Goal: Transaction & Acquisition: Book appointment/travel/reservation

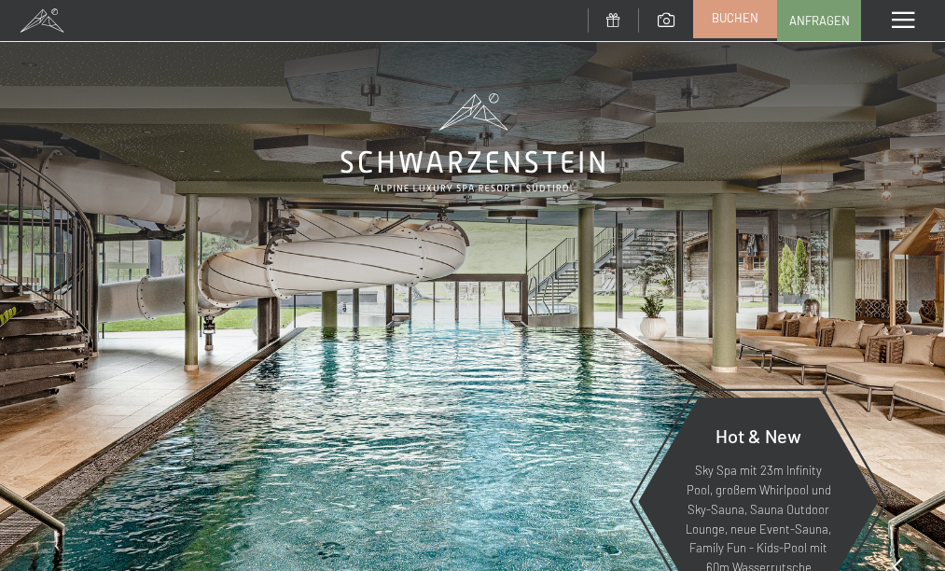
click at [763, 26] on link "Buchen" at bounding box center [735, 17] width 82 height 39
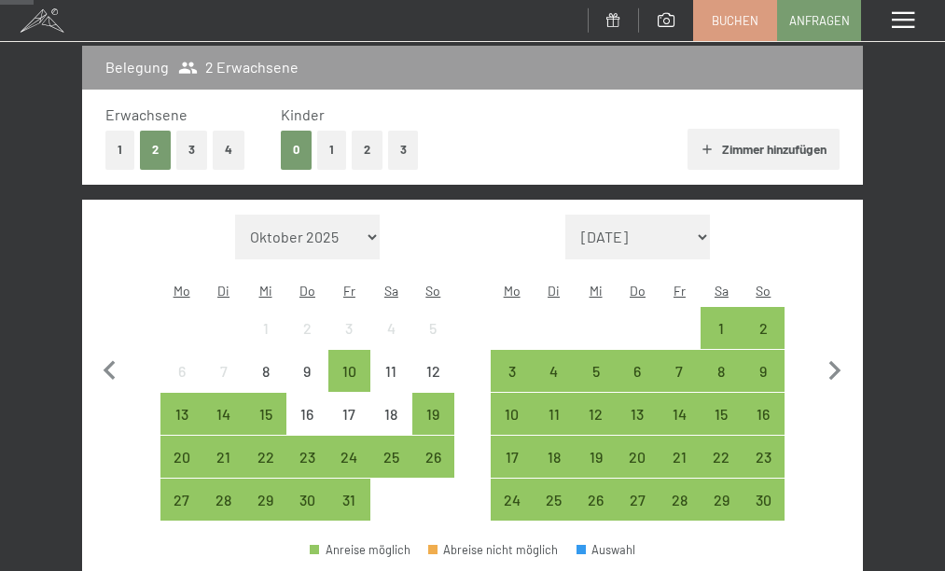
scroll to position [249, 0]
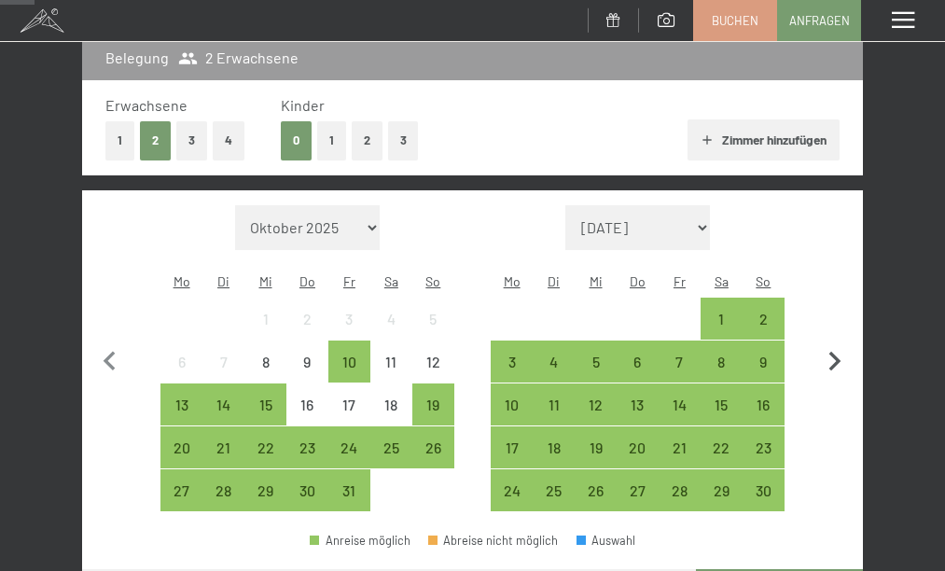
click at [832, 345] on icon "button" at bounding box center [835, 362] width 39 height 39
select select "2025-11-01"
select select "2025-12-01"
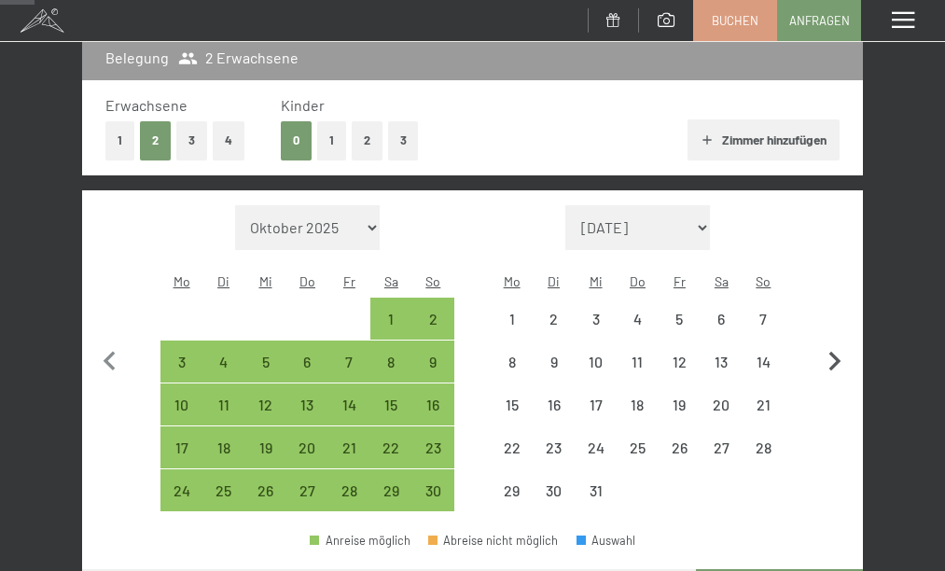
click at [832, 345] on icon "button" at bounding box center [835, 362] width 39 height 39
select select "2025-12-01"
select select "2026-01-01"
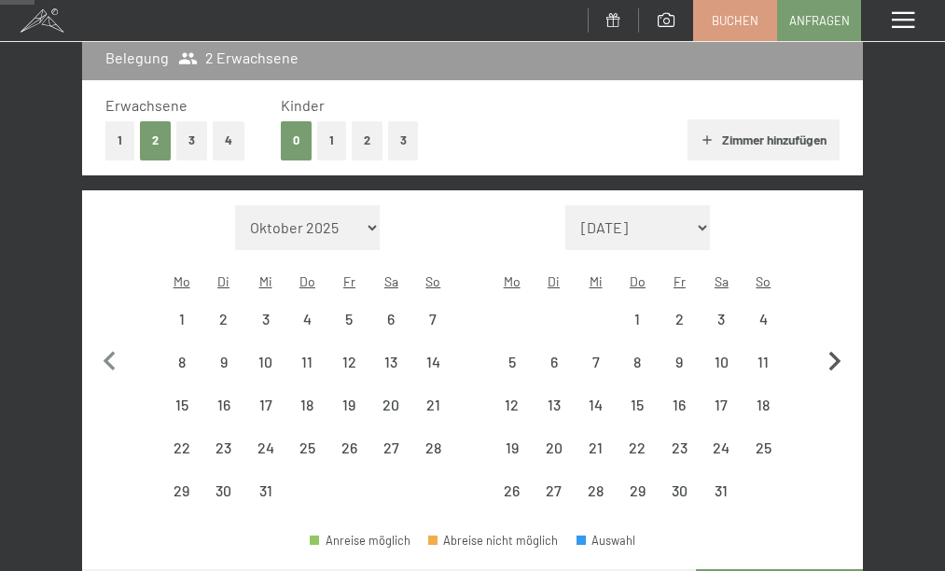
click at [832, 345] on icon "button" at bounding box center [835, 362] width 39 height 39
select select "[DATE]"
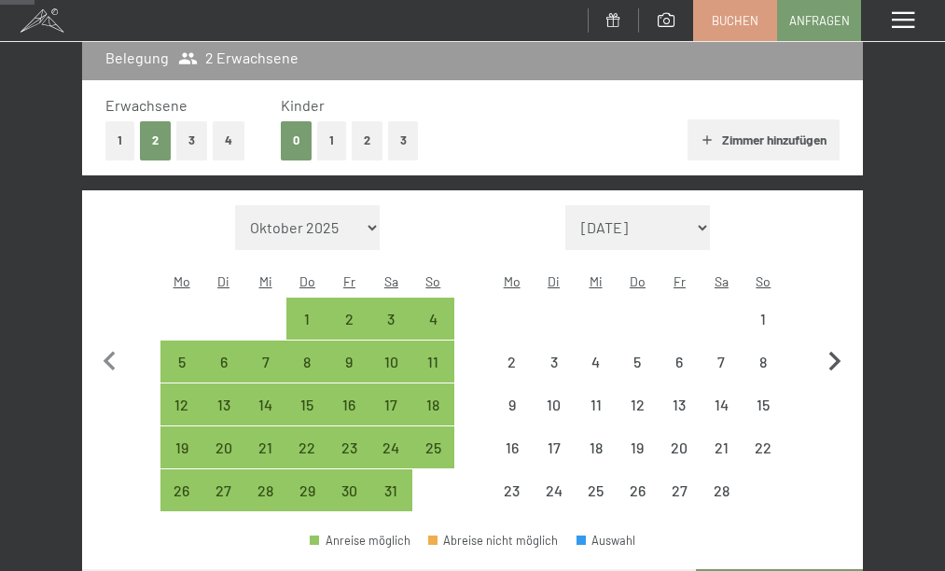
select select "[DATE]"
select select "2026-02-01"
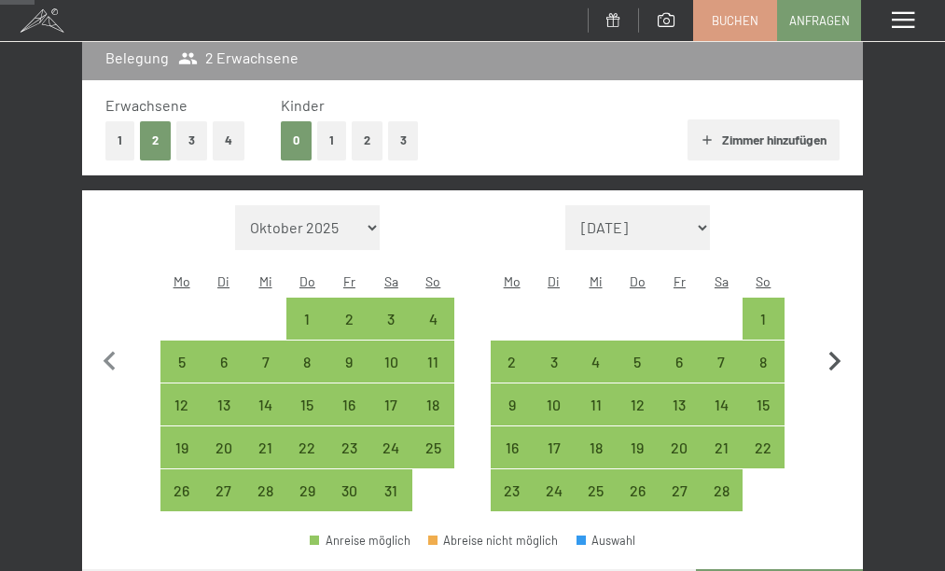
click at [832, 345] on icon "button" at bounding box center [835, 362] width 39 height 39
select select "2026-02-01"
select select "2026-03-01"
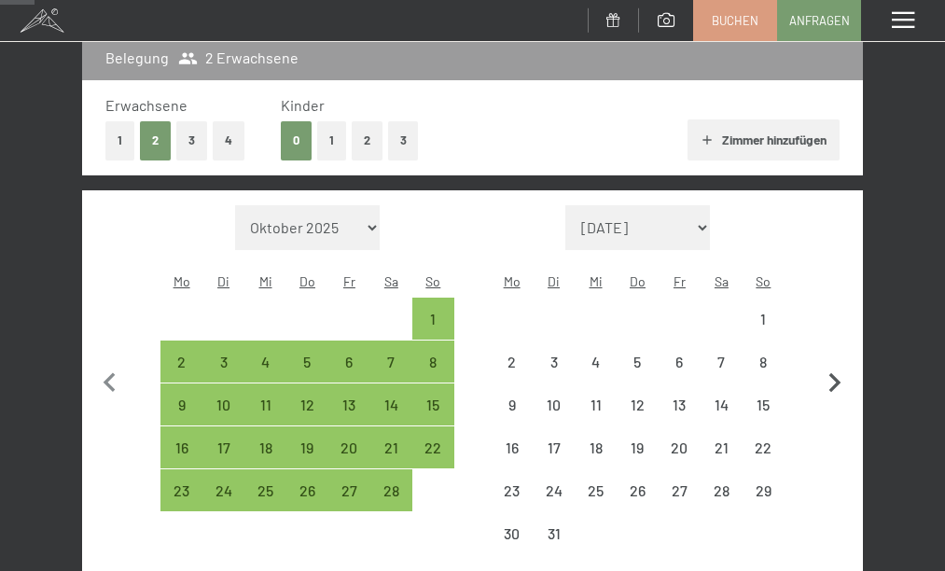
select select "2026-02-01"
select select "2026-03-01"
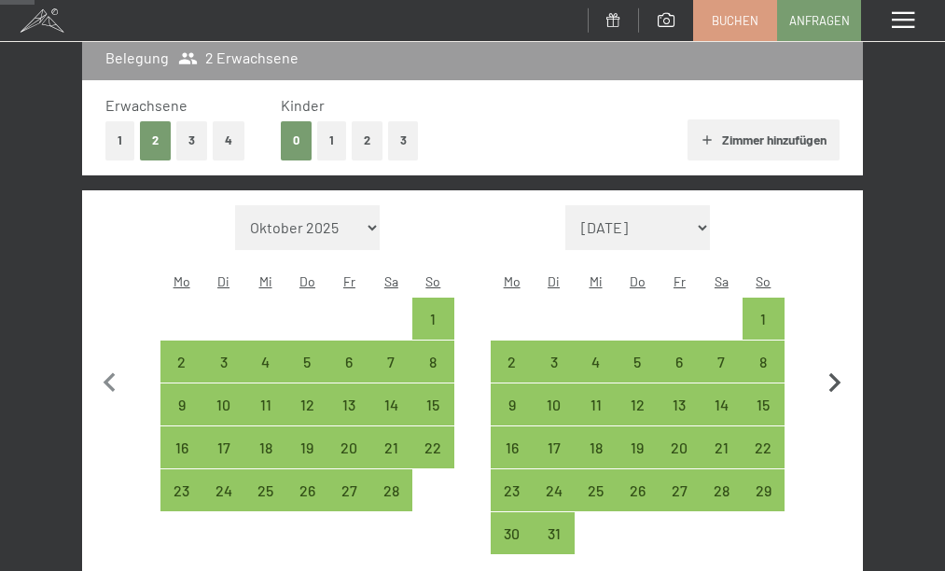
click at [832, 344] on button "button" at bounding box center [835, 380] width 39 height 350
select select "2026-03-01"
select select "2026-04-01"
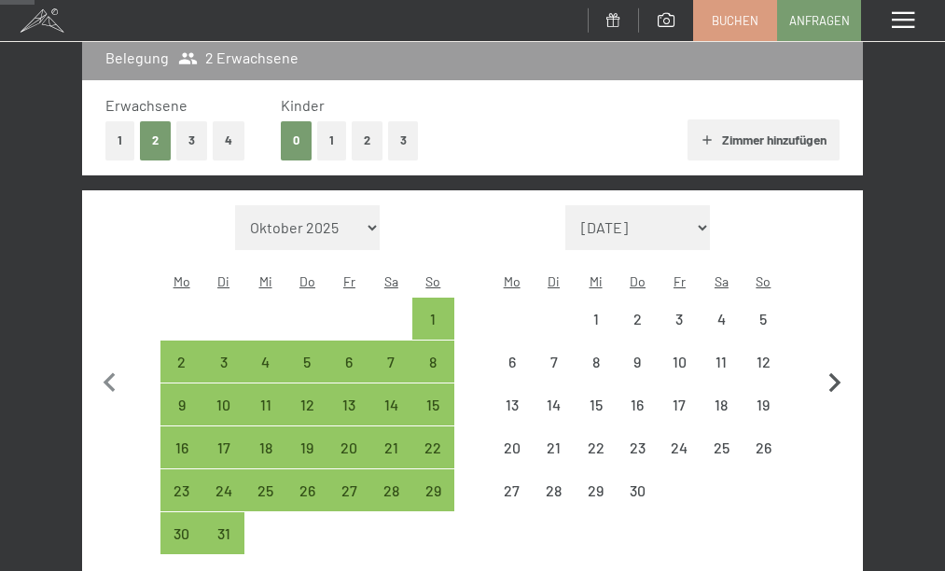
select select "2026-03-01"
select select "2026-04-01"
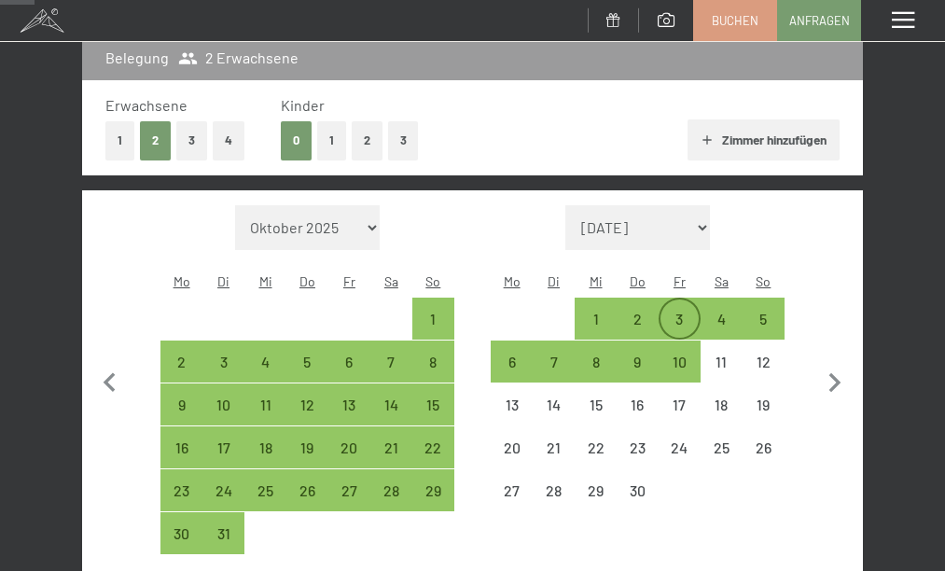
click at [678, 312] on div "3" at bounding box center [680, 331] width 38 height 38
select select "2026-03-01"
select select "2026-04-01"
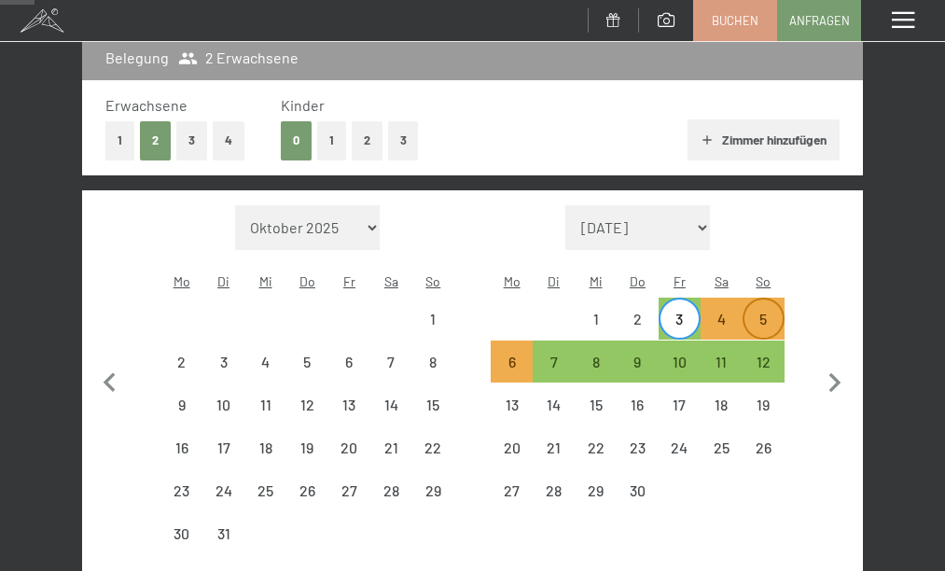
click at [761, 312] on div "5" at bounding box center [764, 331] width 38 height 38
select select "2026-03-01"
select select "2026-04-01"
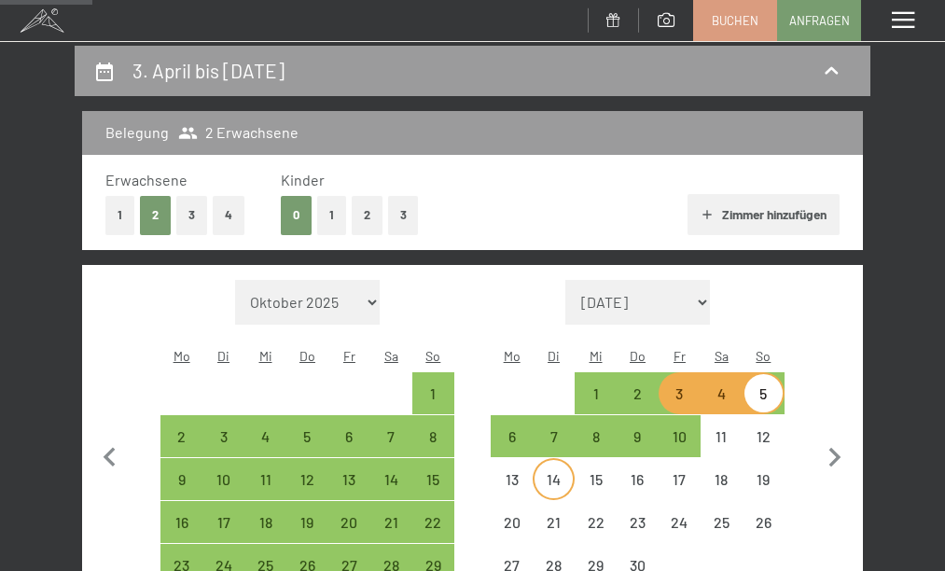
scroll to position [208, 0]
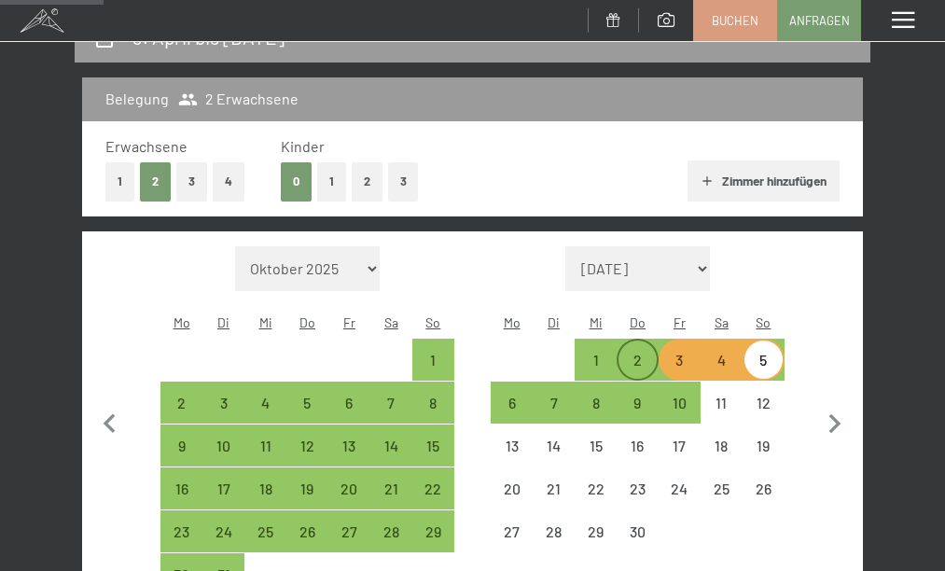
click at [642, 353] on div "2" at bounding box center [638, 372] width 38 height 38
select select "2026-03-01"
select select "2026-04-01"
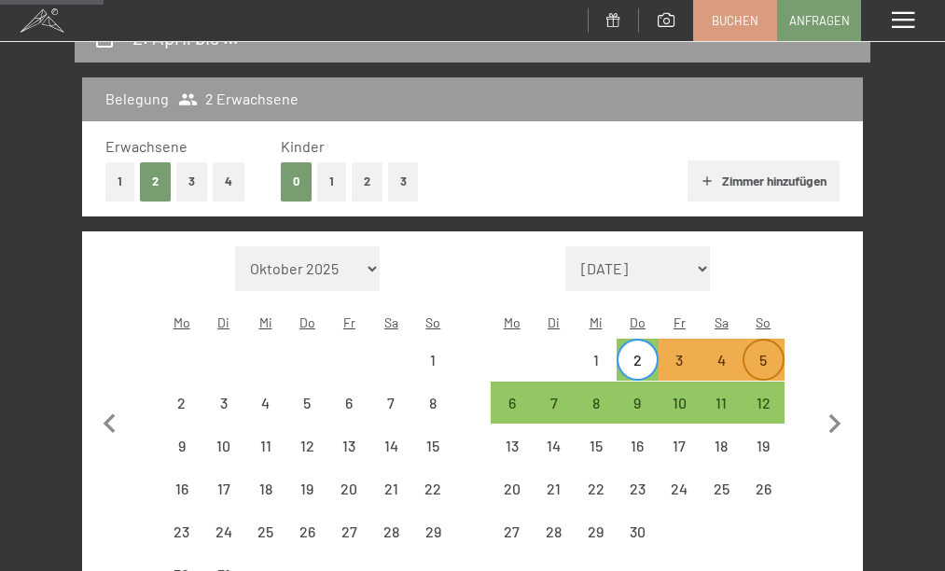
click at [765, 353] on div "5" at bounding box center [764, 372] width 38 height 38
select select "2026-03-01"
select select "2026-04-01"
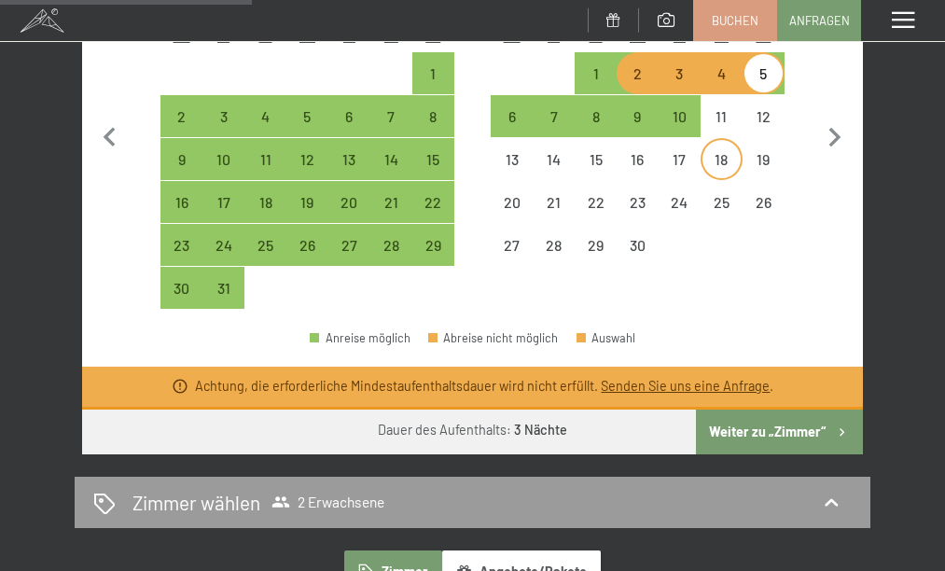
scroll to position [509, 0]
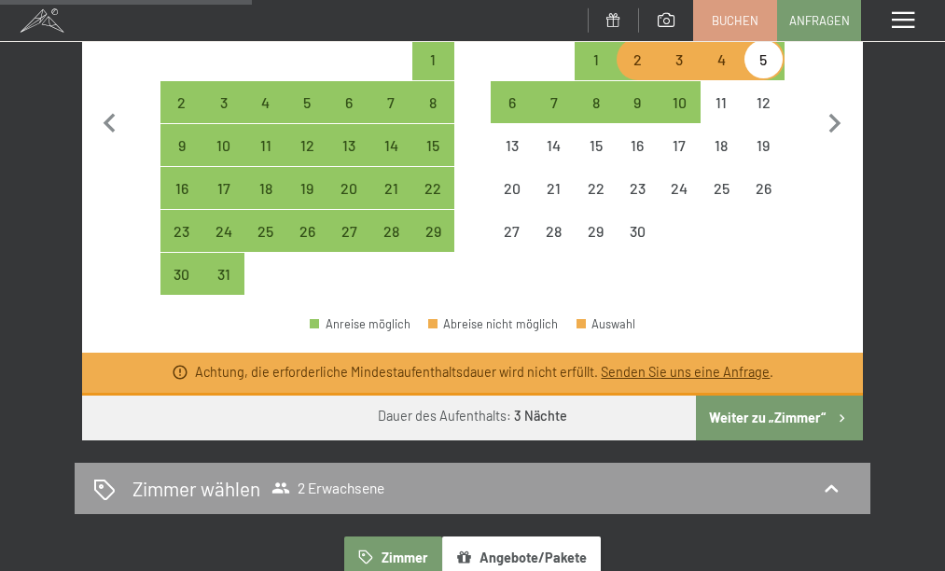
click at [697, 364] on link "Senden Sie uns eine Anfrage" at bounding box center [685, 372] width 169 height 16
select select "2026-03-01"
select select "2026-04-01"
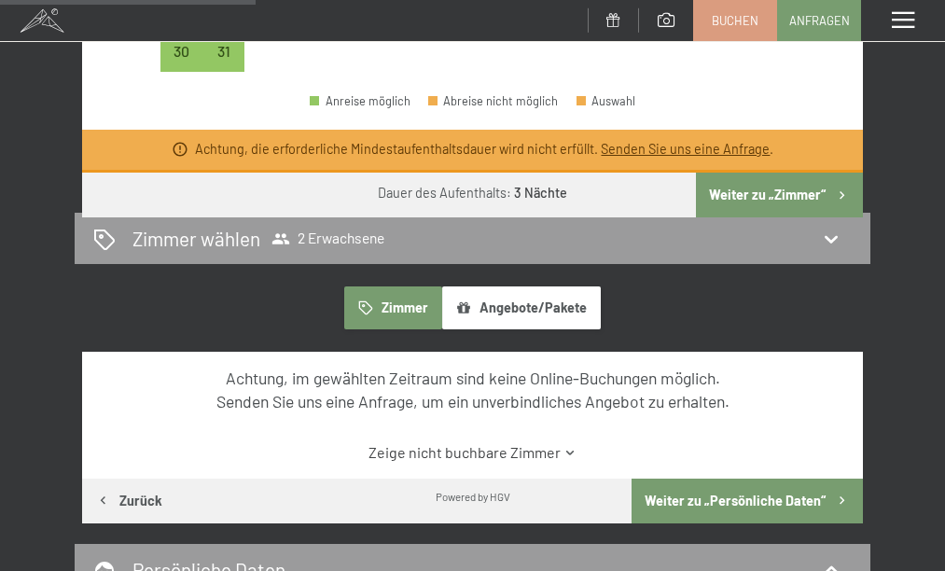
scroll to position [744, 0]
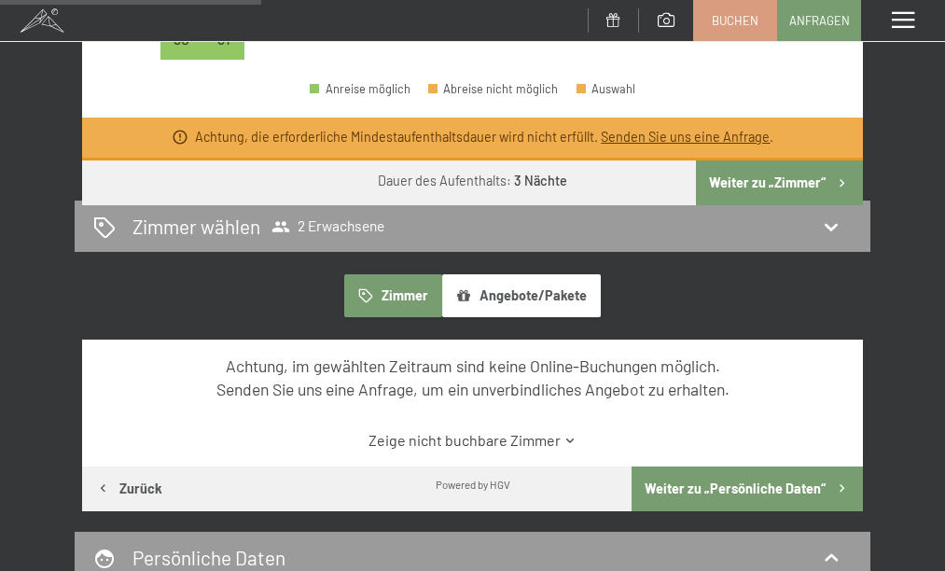
click at [552, 294] on button "Angebote/Pakete" at bounding box center [521, 295] width 159 height 43
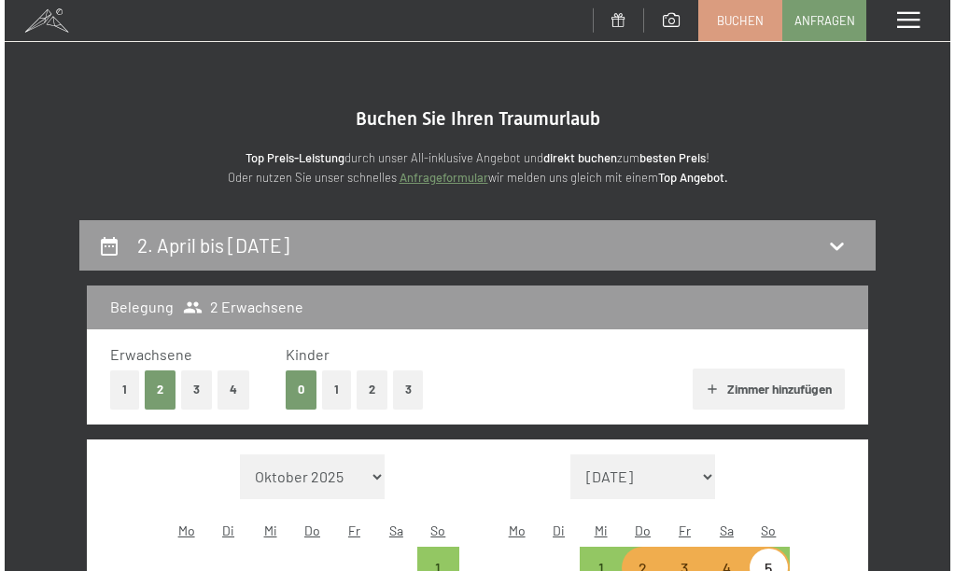
scroll to position [0, 0]
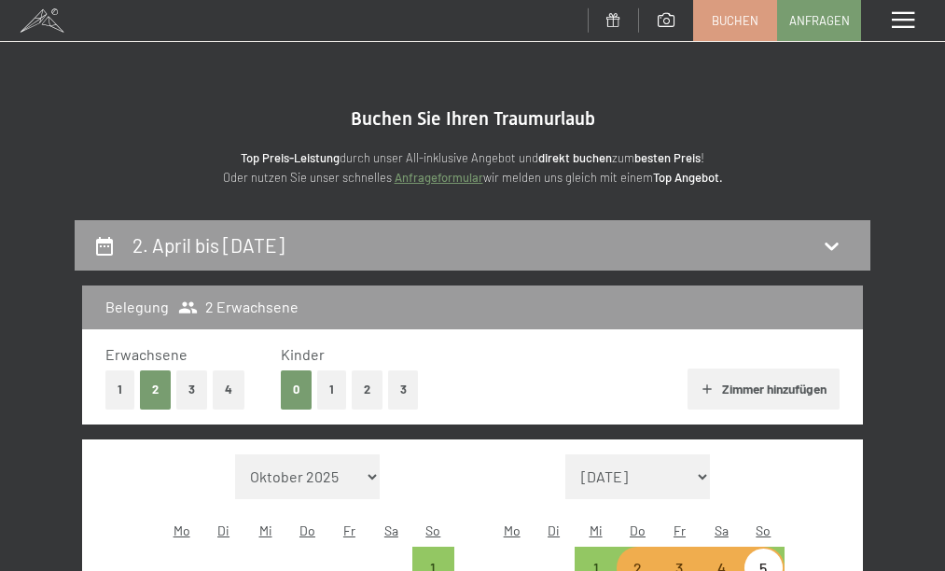
click at [903, 17] on span at bounding box center [903, 20] width 22 height 17
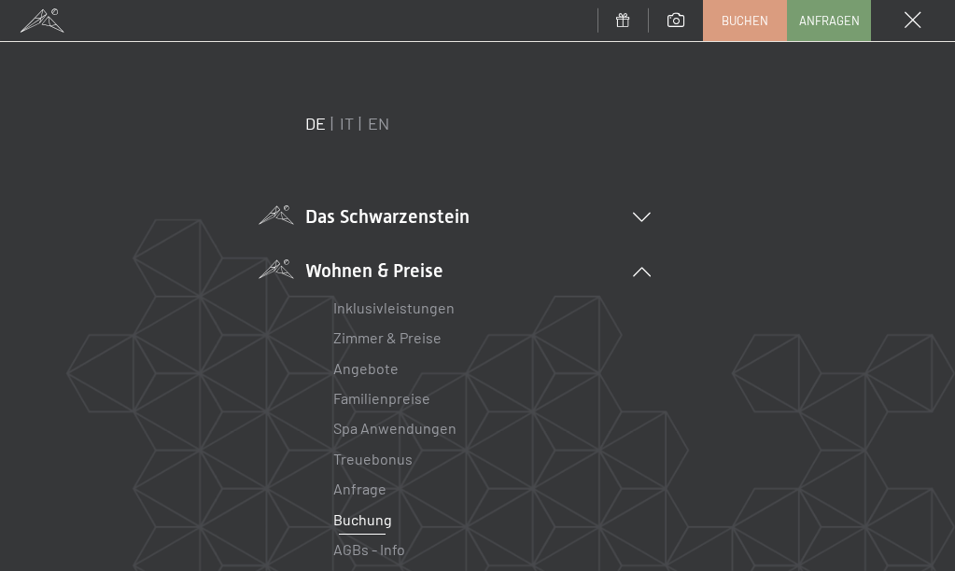
click at [389, 208] on li "Das Schwarzenstein New & Highlights Ihre Gastgeber Premium Spa Gourmet Aktiv Wo…" at bounding box center [477, 216] width 345 height 26
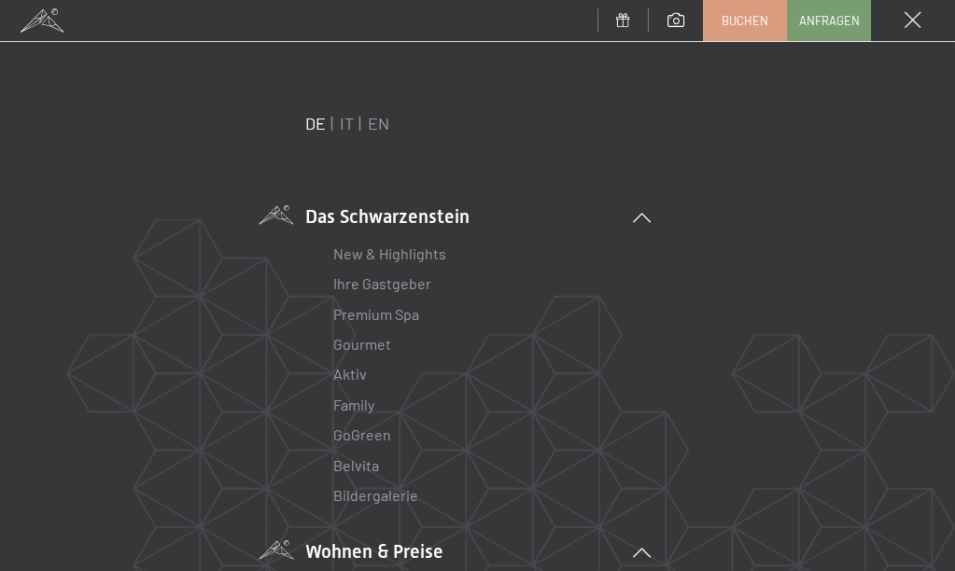
click at [381, 213] on li "Das Schwarzenstein New & Highlights Ihre Gastgeber Premium Spa Gourmet Aktiv Wo…" at bounding box center [477, 357] width 345 height 308
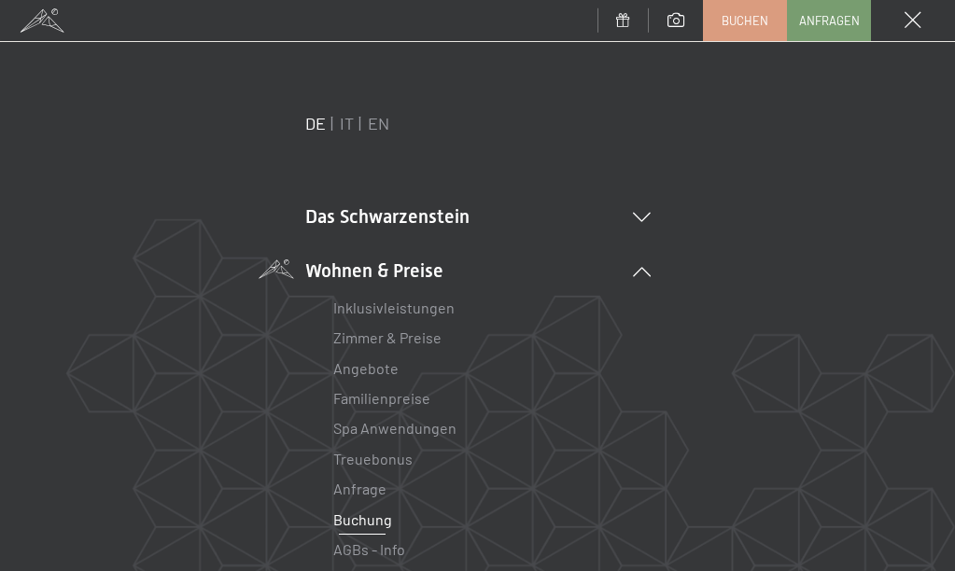
click at [367, 274] on li "Wohnen & Preise Inklusivleistungen Zimmer & Preise Liste Angebote Liste Familie…" at bounding box center [477, 457] width 345 height 399
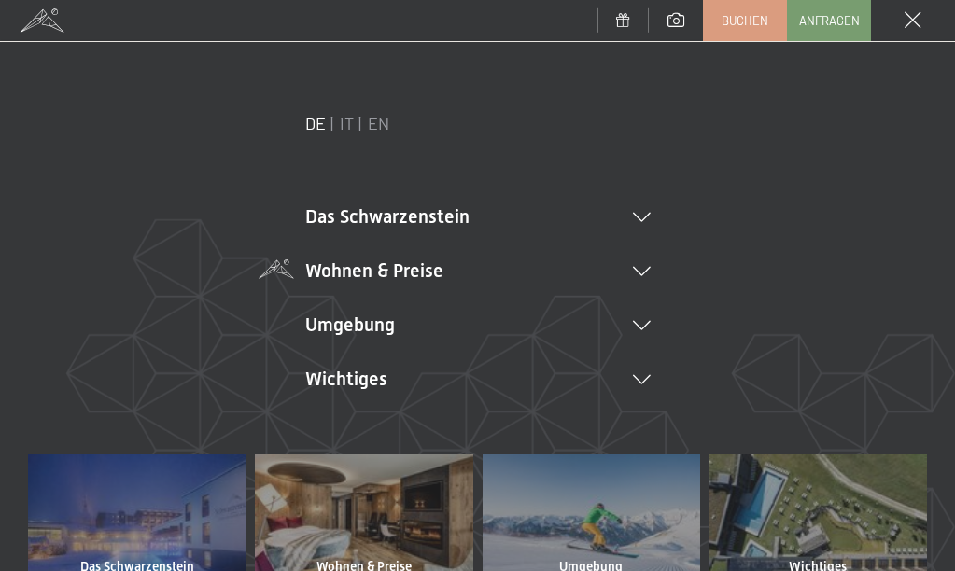
click at [637, 270] on icon at bounding box center [642, 271] width 18 height 9
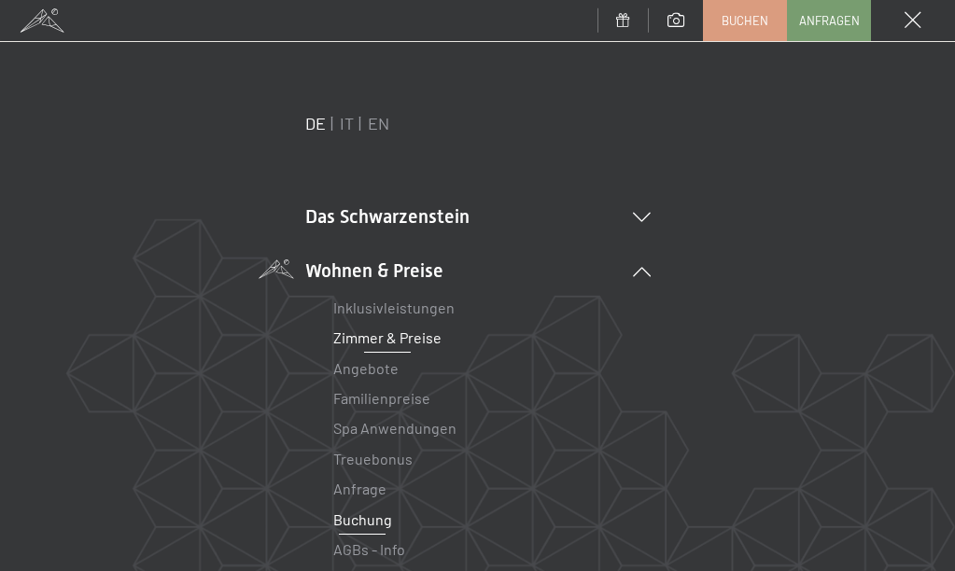
click at [411, 332] on link "Zimmer & Preise" at bounding box center [387, 338] width 108 height 18
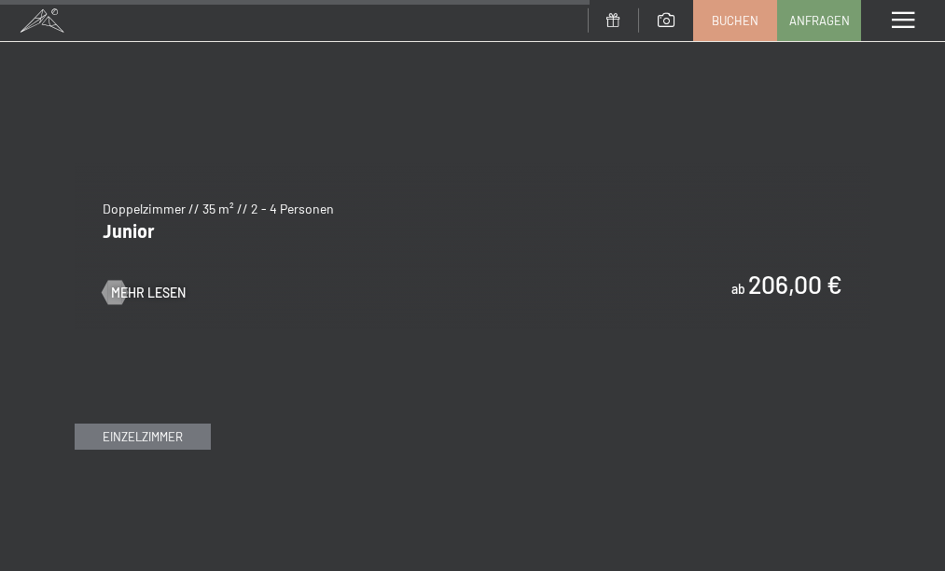
scroll to position [5509, 0]
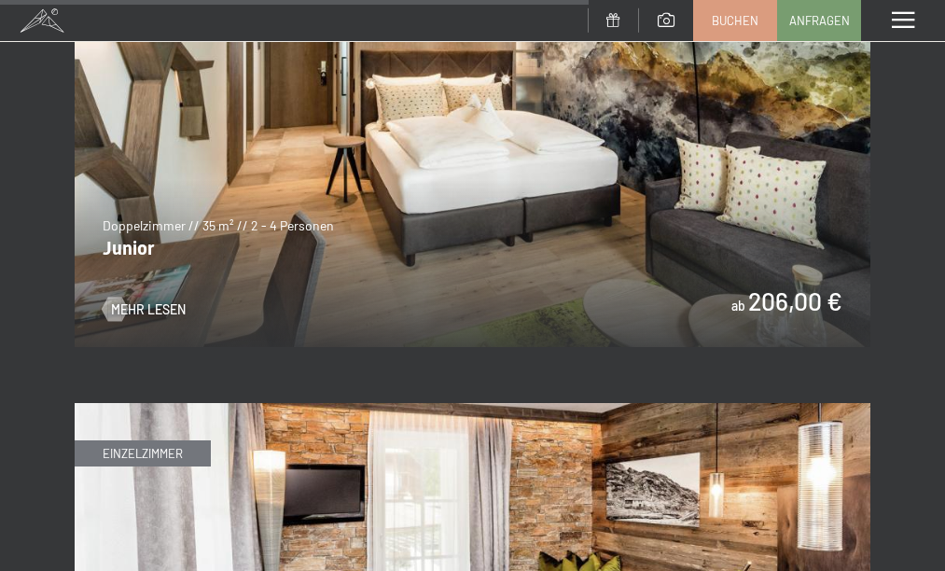
click at [674, 238] on img at bounding box center [473, 123] width 796 height 448
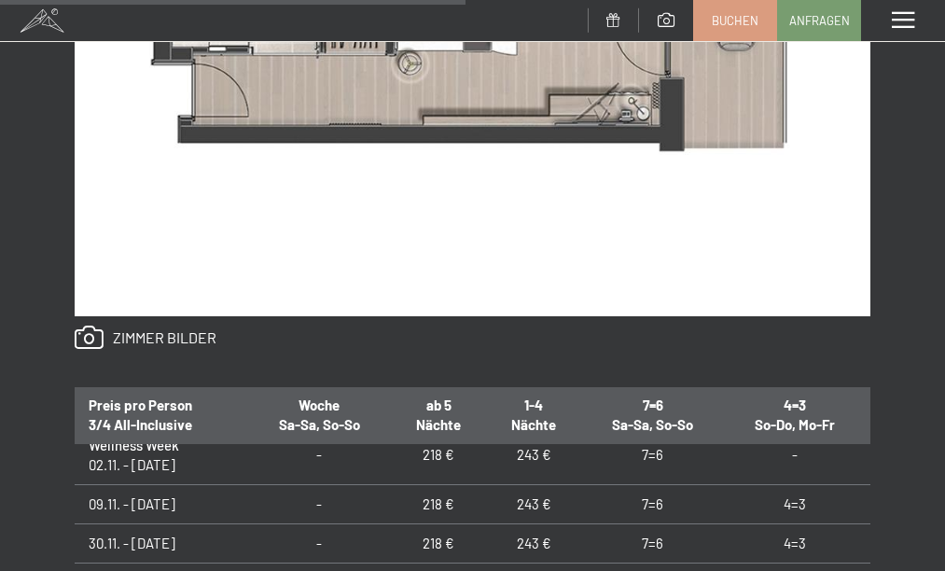
scroll to position [179, 0]
click at [89, 333] on link at bounding box center [146, 338] width 142 height 24
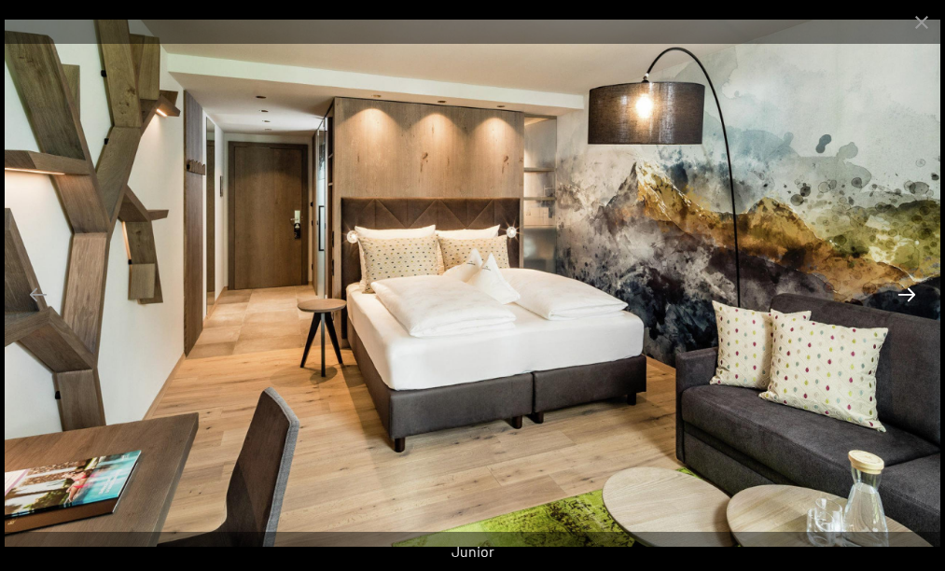
click at [908, 297] on button "Next slide" at bounding box center [907, 294] width 39 height 36
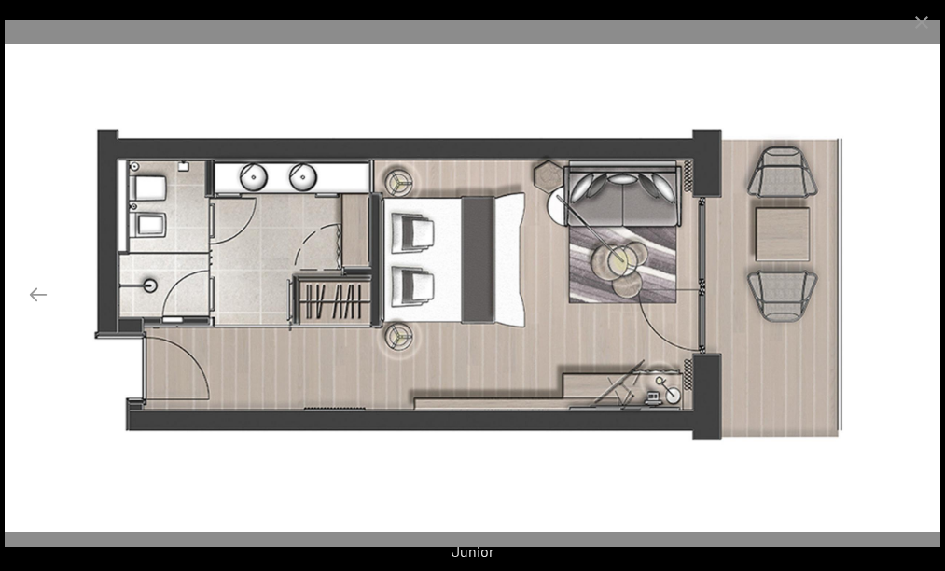
click at [905, 293] on button "Next slide" at bounding box center [907, 294] width 39 height 36
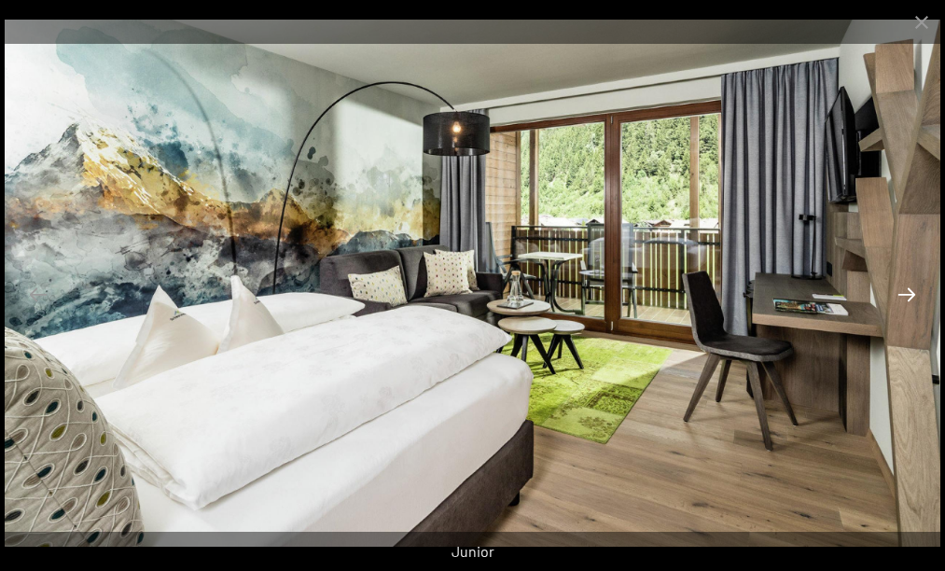
click at [905, 293] on button "Next slide" at bounding box center [907, 294] width 39 height 36
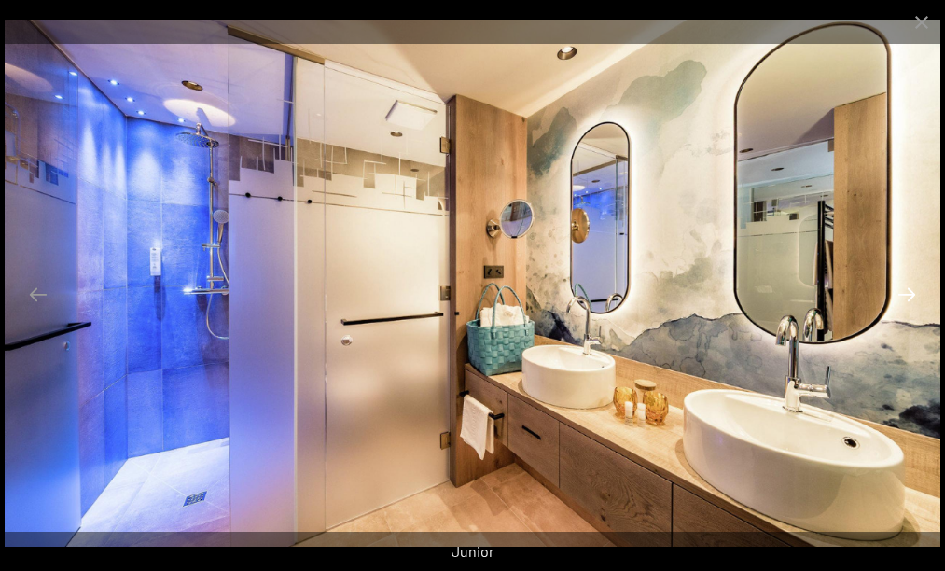
click at [905, 293] on button "Next slide" at bounding box center [907, 294] width 39 height 36
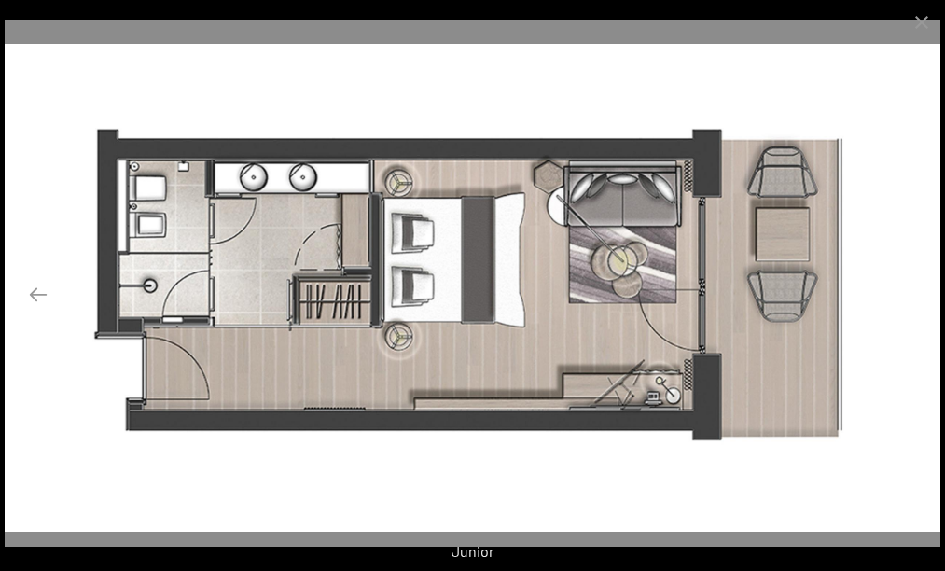
click at [905, 293] on button "Next slide" at bounding box center [907, 294] width 39 height 36
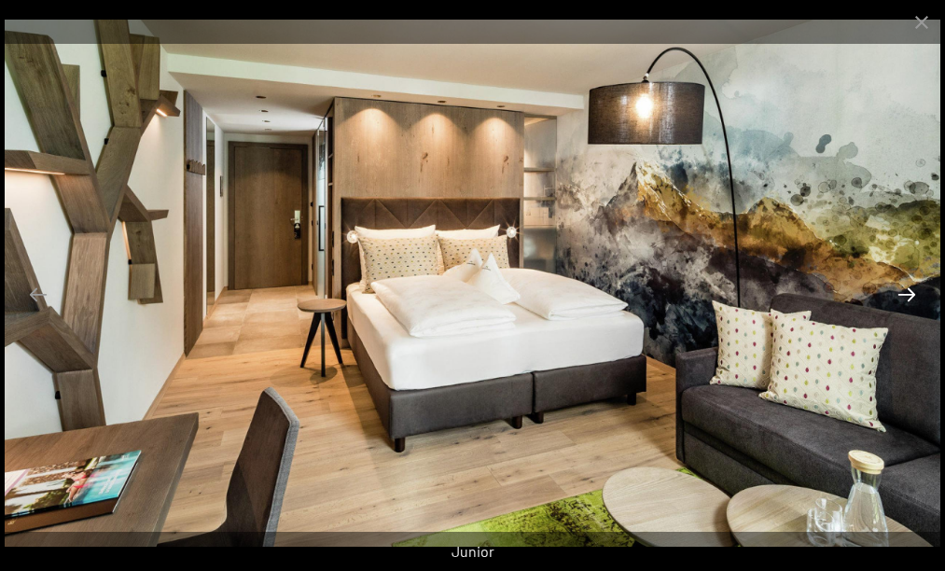
click at [905, 293] on button "Next slide" at bounding box center [907, 294] width 39 height 36
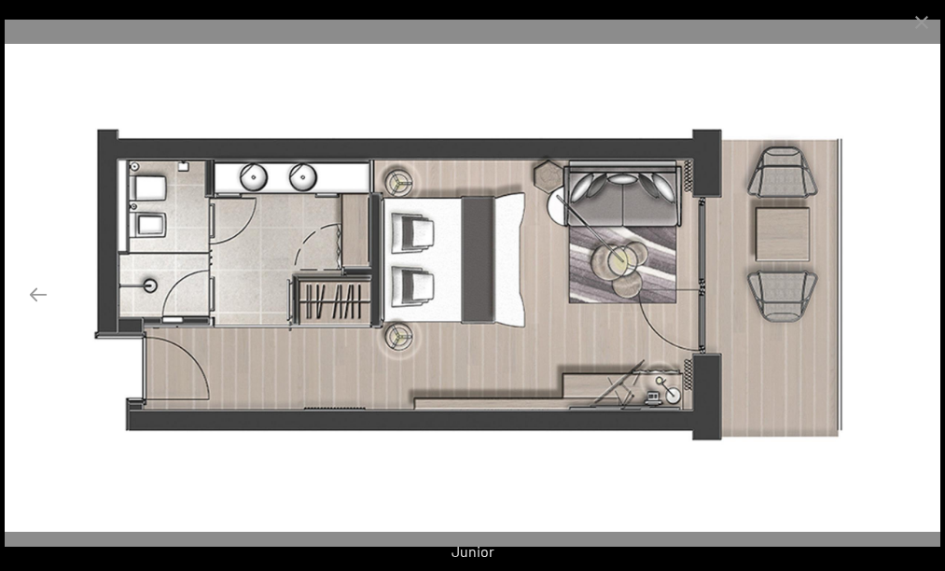
click at [905, 293] on button "Next slide" at bounding box center [907, 294] width 39 height 36
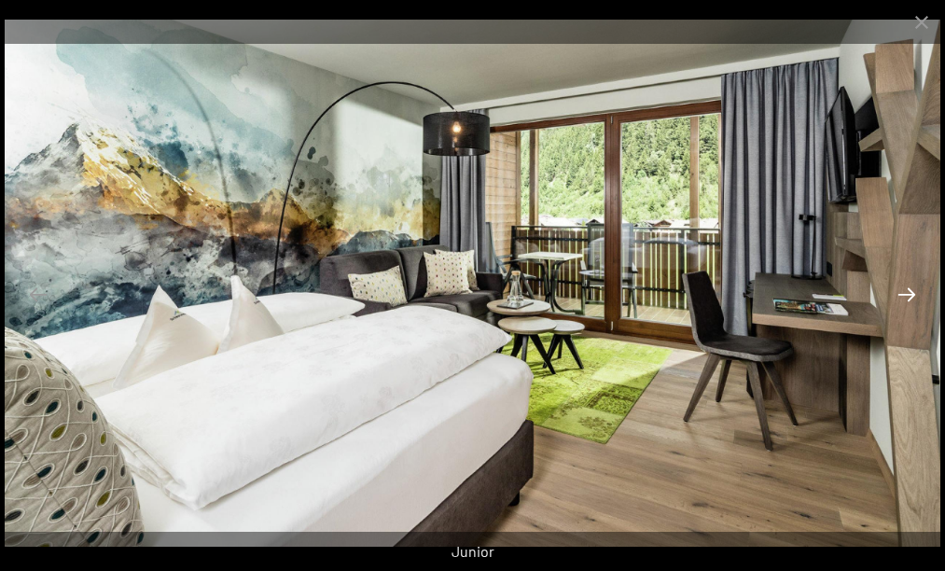
click at [905, 293] on button "Next slide" at bounding box center [907, 294] width 39 height 36
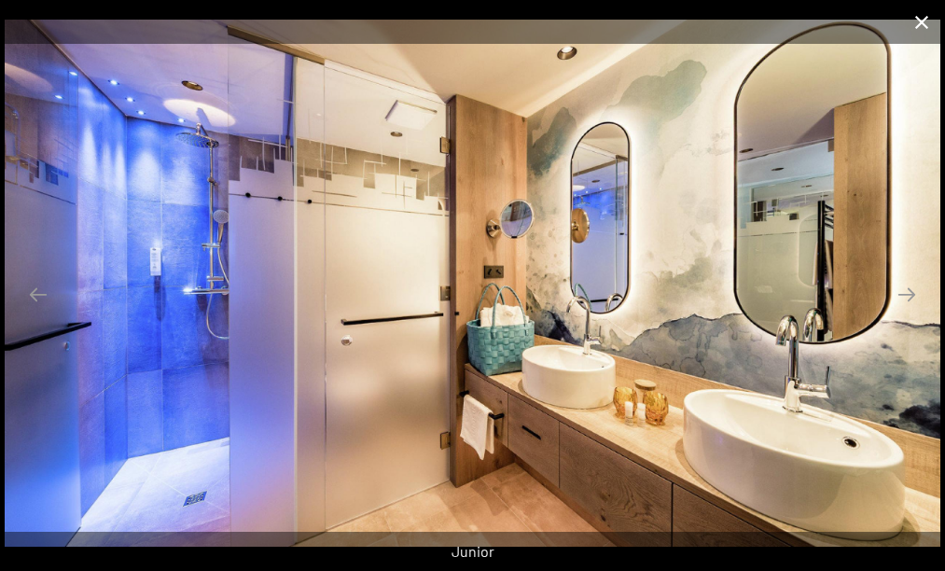
click at [922, 19] on button "Close gallery" at bounding box center [922, 22] width 47 height 44
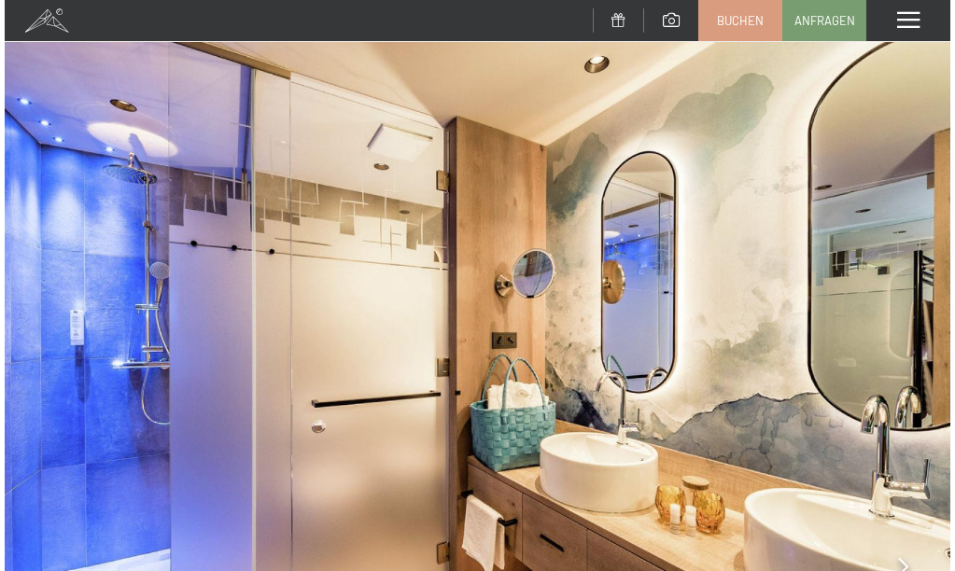
scroll to position [0, 0]
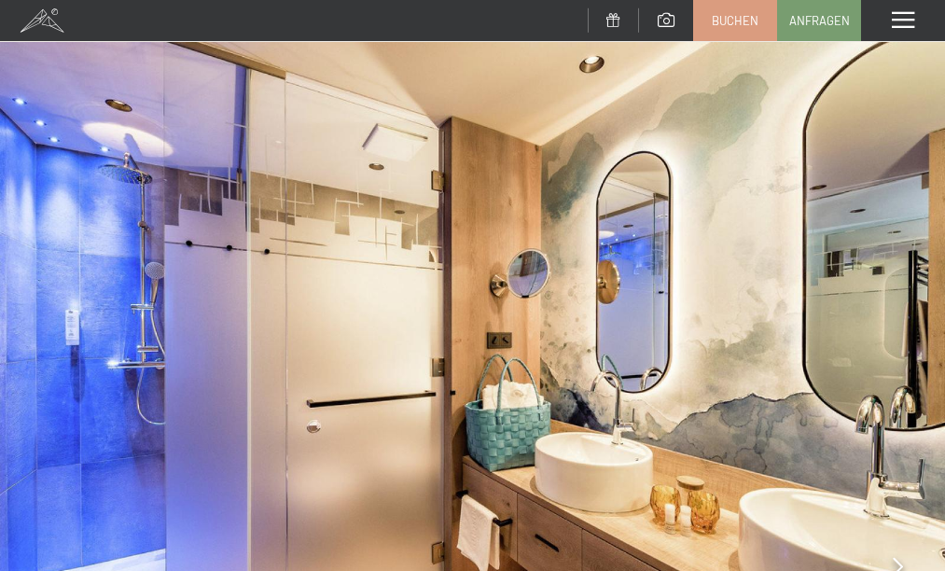
click at [901, 21] on span at bounding box center [903, 20] width 22 height 17
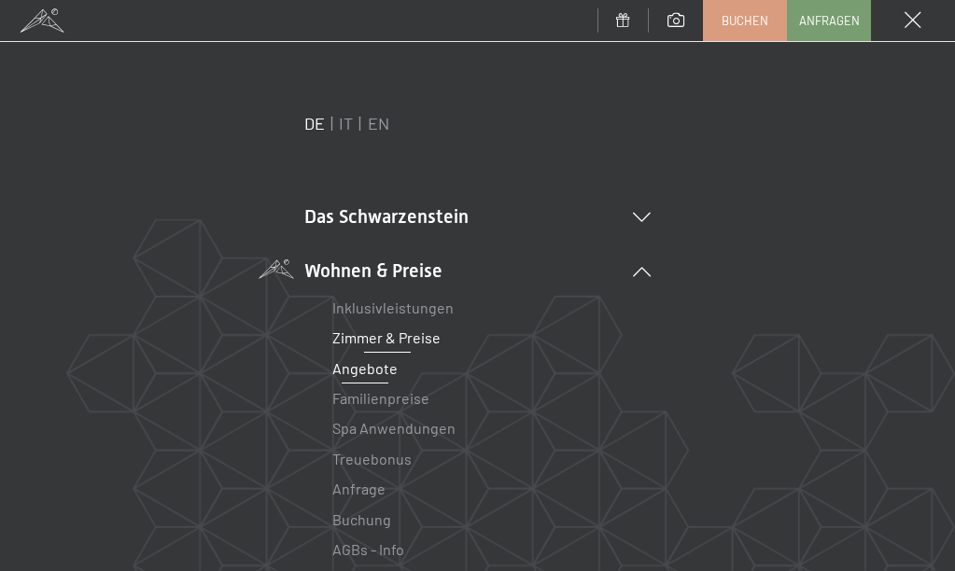
click at [380, 368] on link "Angebote" at bounding box center [365, 368] width 65 height 18
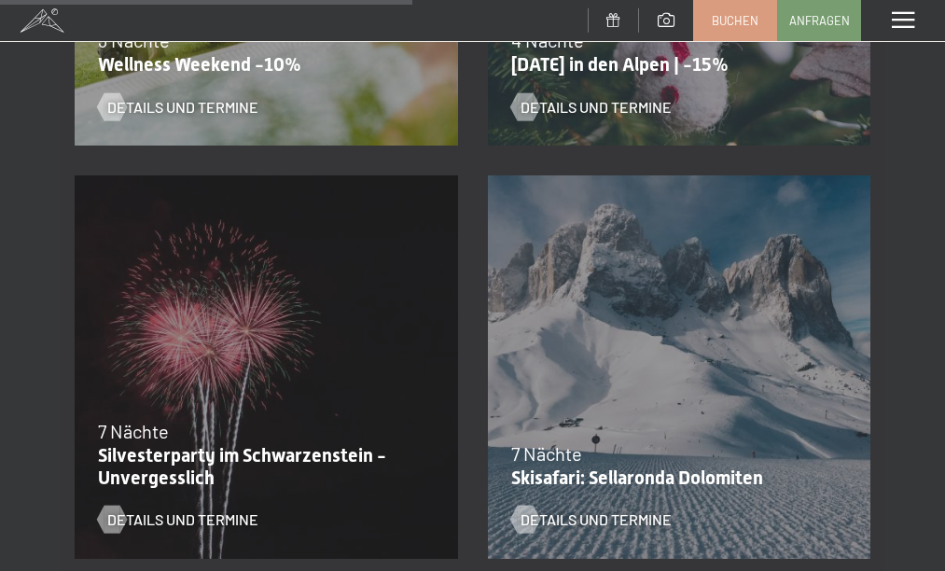
scroll to position [1831, 0]
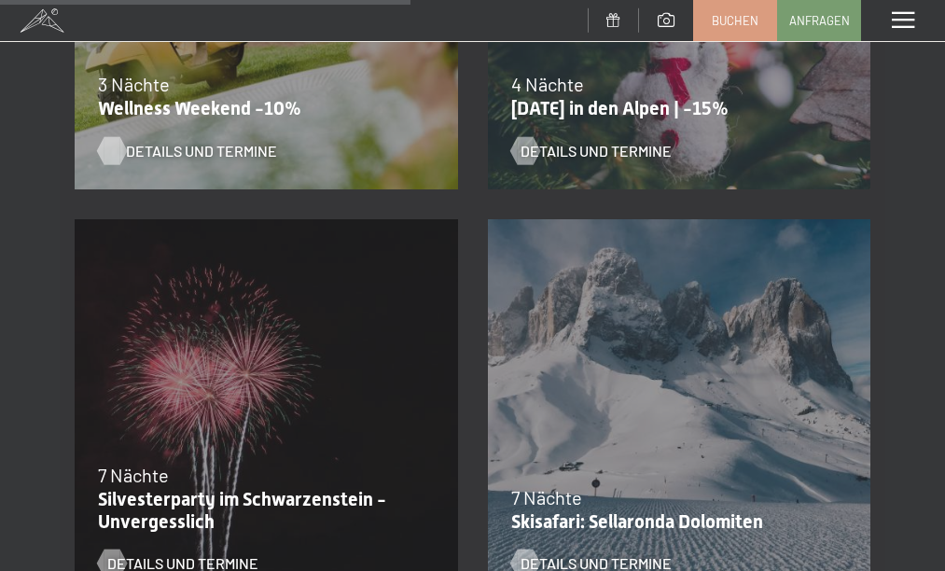
click at [194, 142] on span "Details und Termine" at bounding box center [201, 151] width 151 height 21
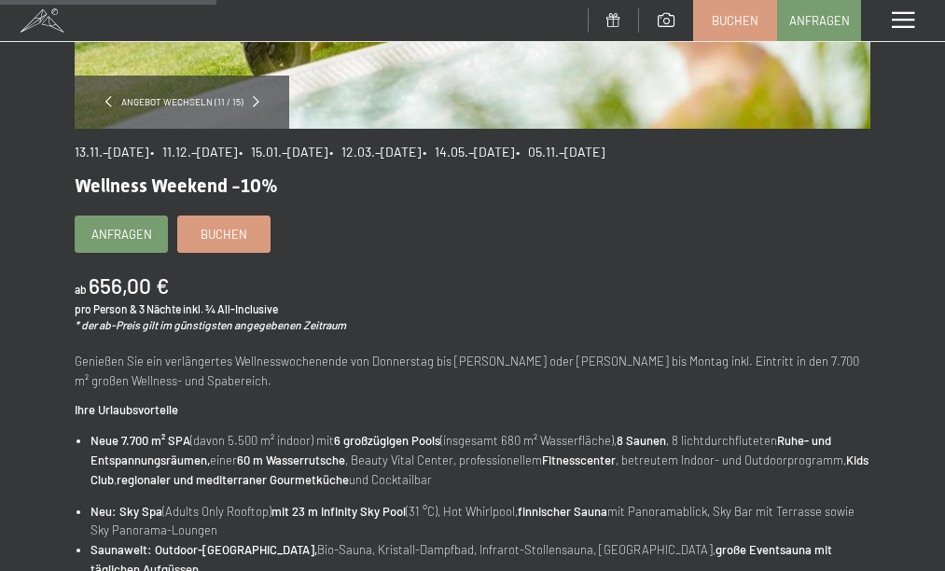
scroll to position [441, 0]
click at [324, 275] on div "ab 656,00 € pro Person & 3 Nächte inkl. ¾ All-Inclusive * der ab-Preis gilt im …" at bounding box center [473, 302] width 796 height 62
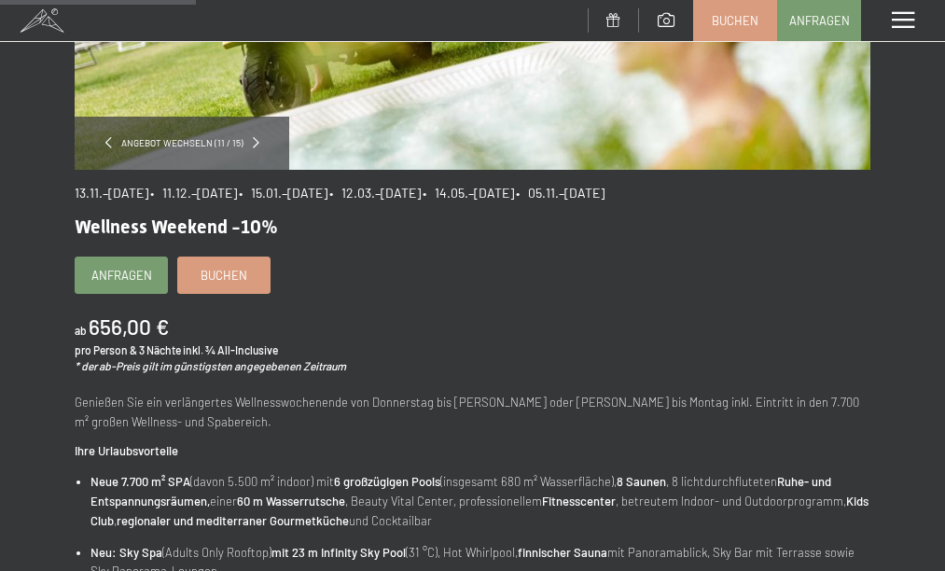
scroll to position [399, 0]
click at [251, 272] on link "Buchen" at bounding box center [223, 272] width 91 height 35
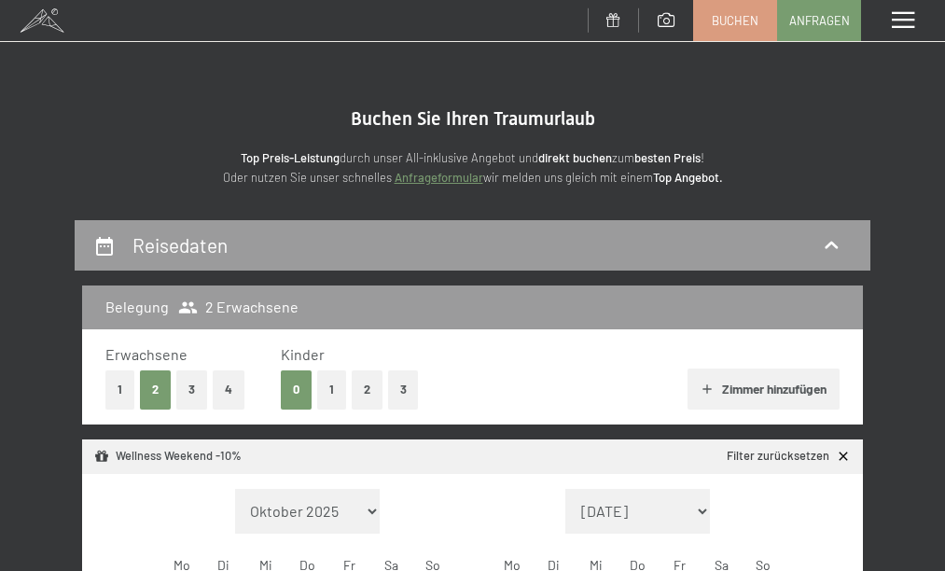
select select "[DATE]"
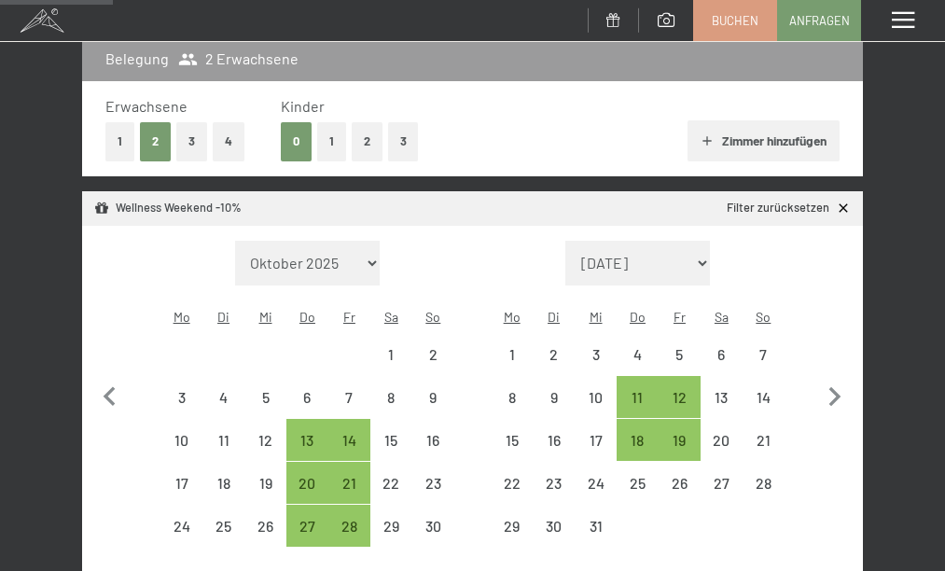
scroll to position [253, 0]
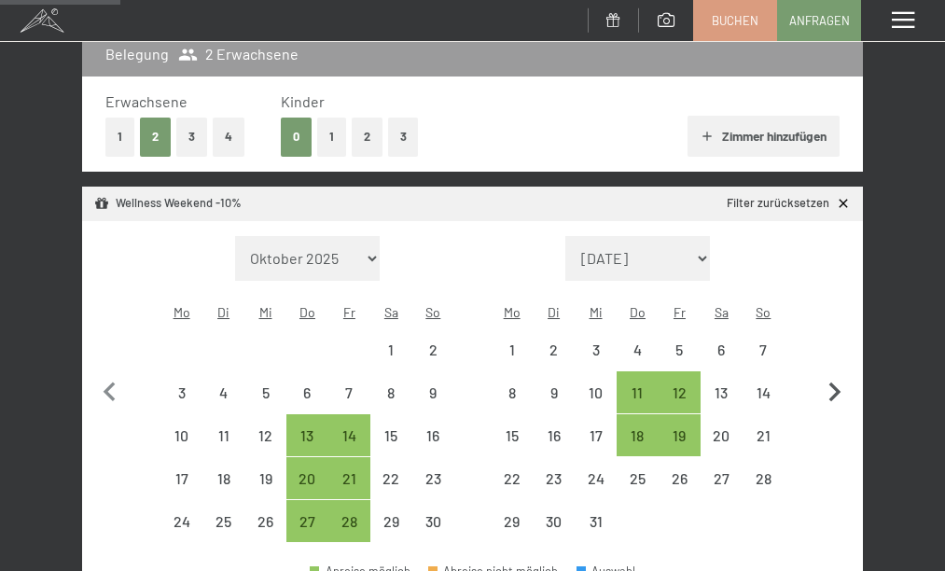
click at [830, 373] on icon "button" at bounding box center [835, 392] width 39 height 39
select select "[DATE]"
select select "2026-01-01"
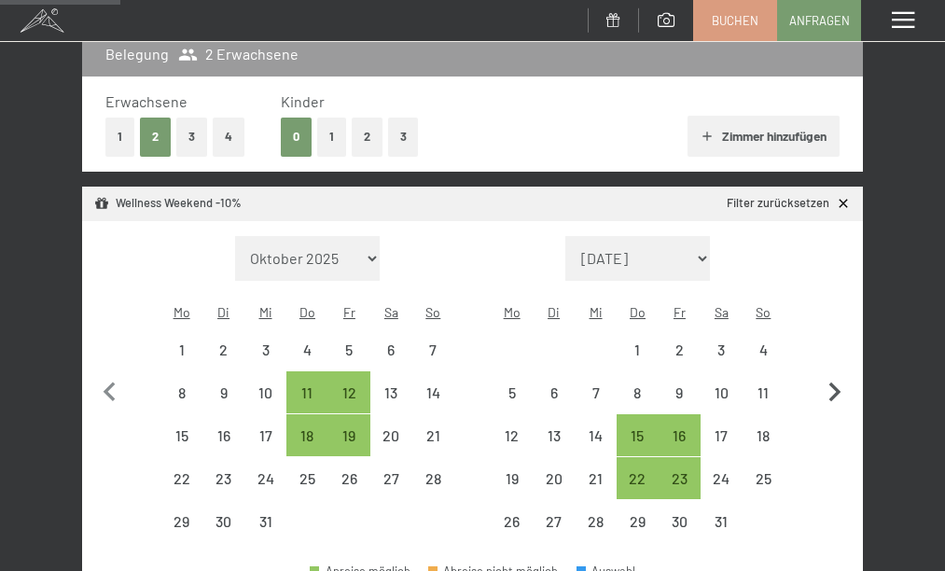
click at [830, 373] on icon "button" at bounding box center [835, 392] width 39 height 39
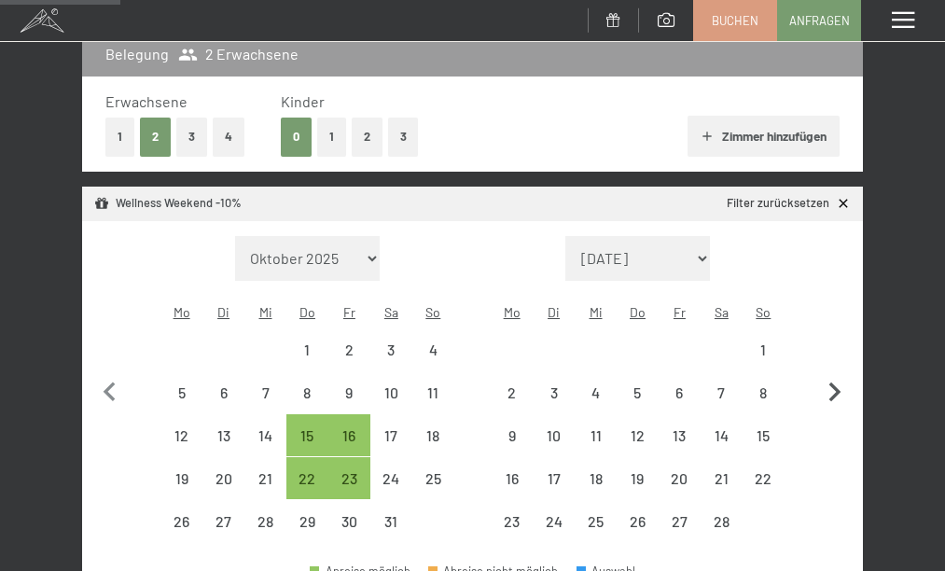
click at [830, 373] on icon "button" at bounding box center [835, 392] width 39 height 39
select select "2026-02-01"
select select "2026-03-01"
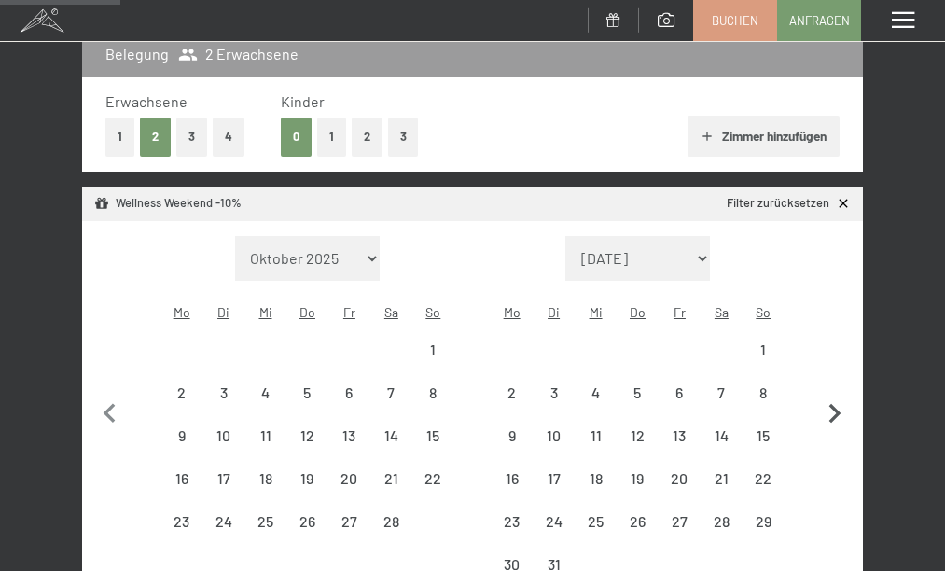
select select "2026-02-01"
select select "2026-03-01"
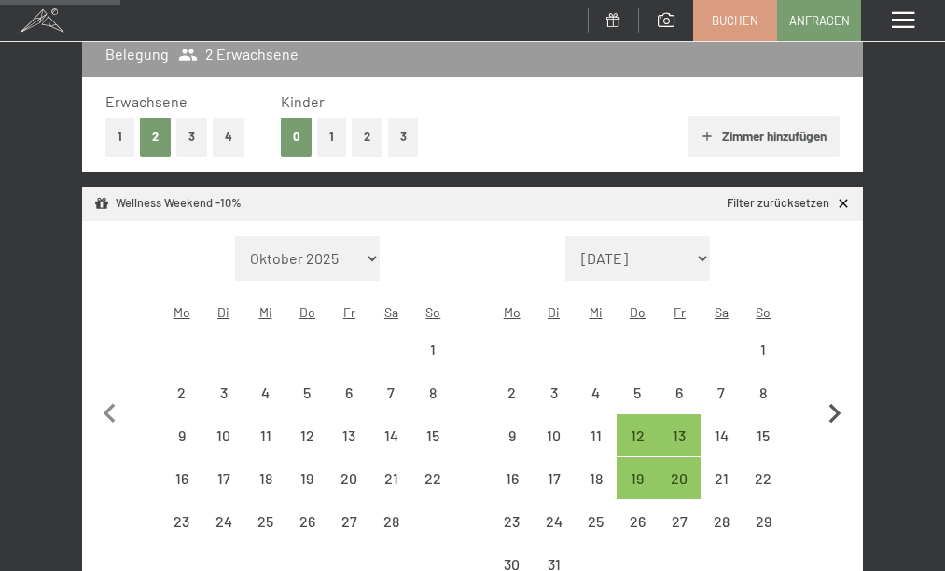
click at [830, 373] on button "button" at bounding box center [835, 411] width 39 height 350
select select "2026-03-01"
select select "2026-04-01"
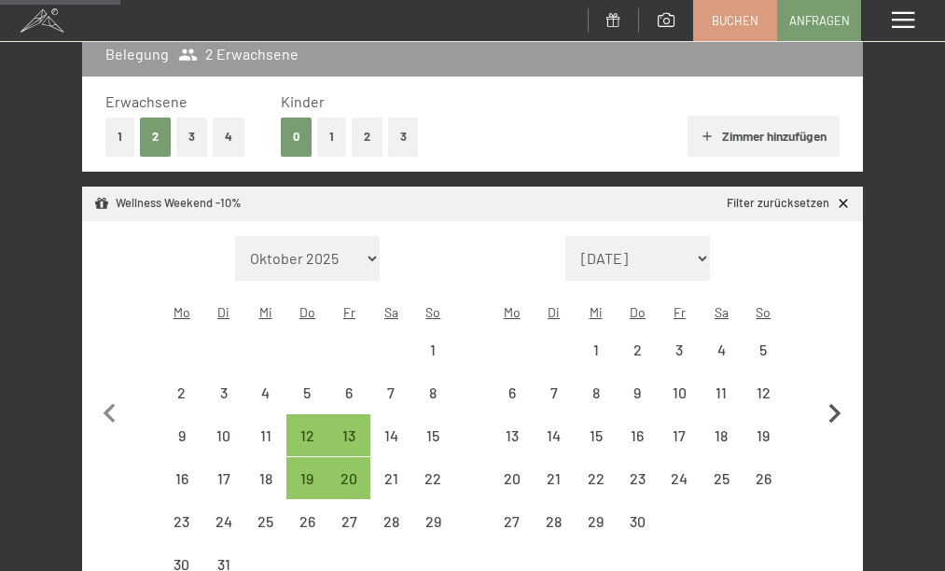
select select "2026-03-01"
select select "2026-04-01"
click at [830, 373] on button "button" at bounding box center [835, 411] width 39 height 350
select select "2026-04-01"
select select "2026-05-01"
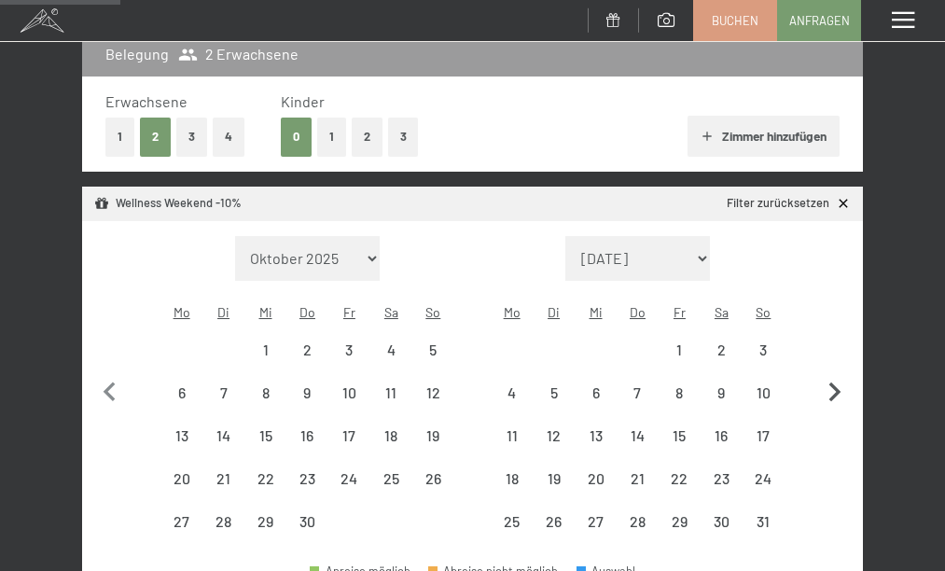
select select "2026-04-01"
select select "2026-05-01"
click at [637, 428] on div "14" at bounding box center [638, 447] width 38 height 38
select select "2026-04-01"
select select "2026-05-01"
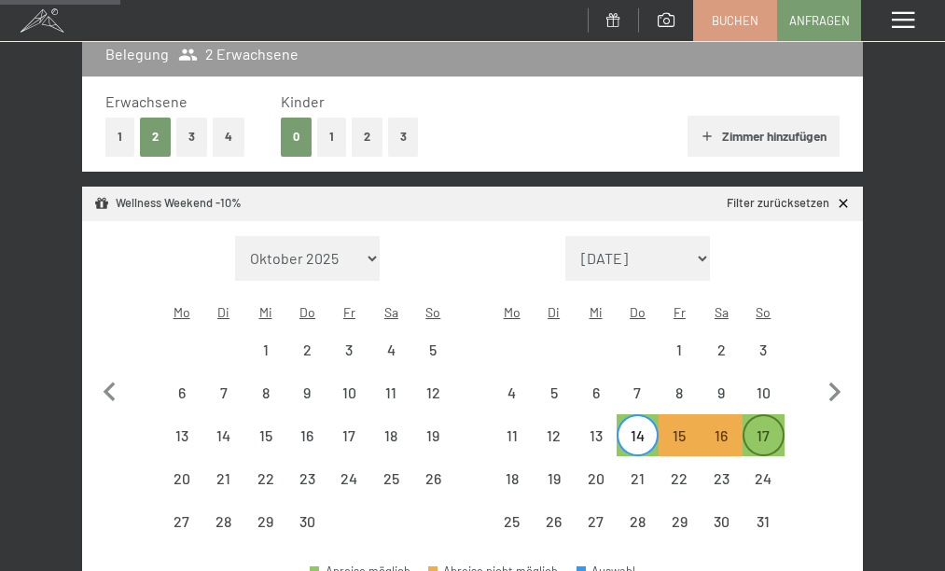
click at [762, 428] on div "17" at bounding box center [764, 447] width 38 height 38
select select "2026-04-01"
select select "2026-05-01"
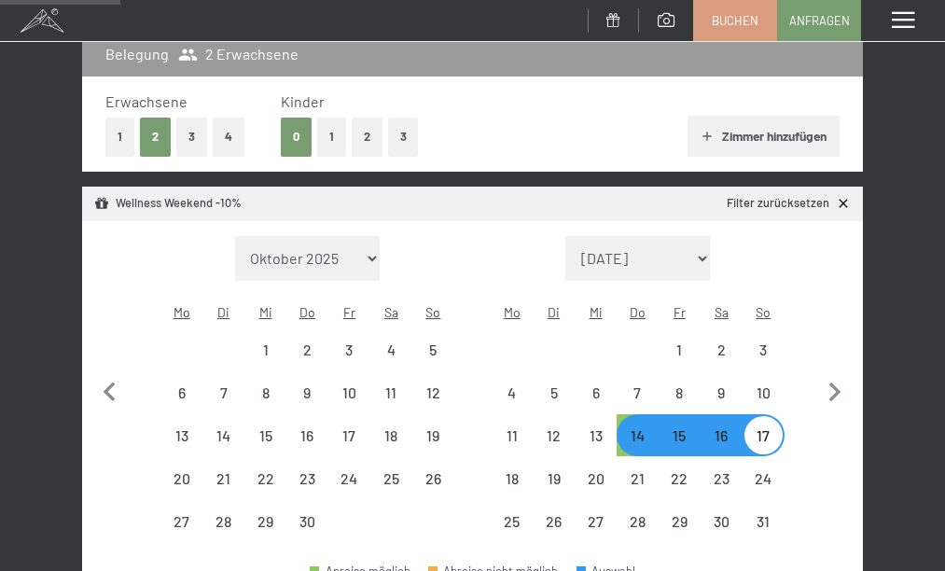
select select "2025-11-01"
select select "2025-12-01"
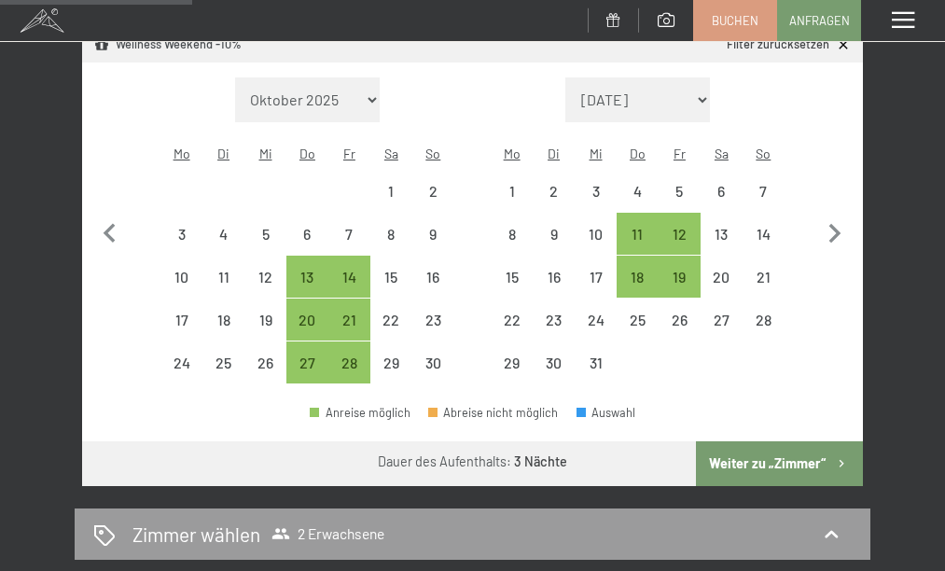
scroll to position [413, 0]
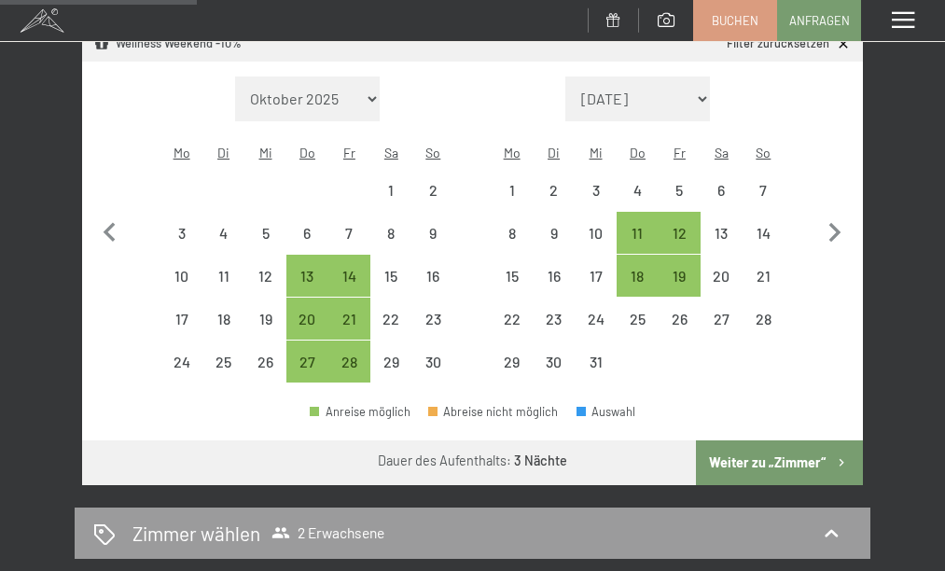
click at [777, 441] on button "Weiter zu „Zimmer“" at bounding box center [779, 463] width 167 height 45
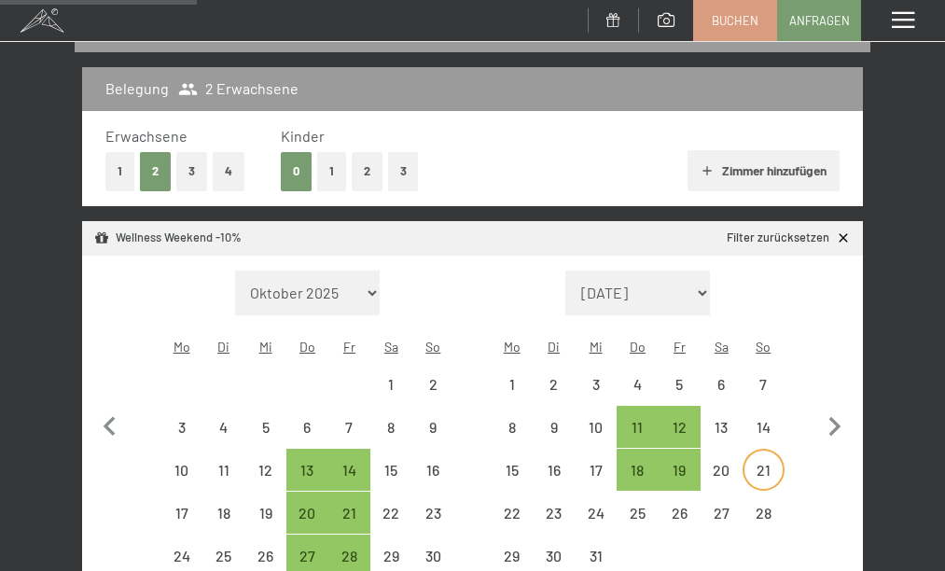
select select "2025-11-01"
select select "2025-12-01"
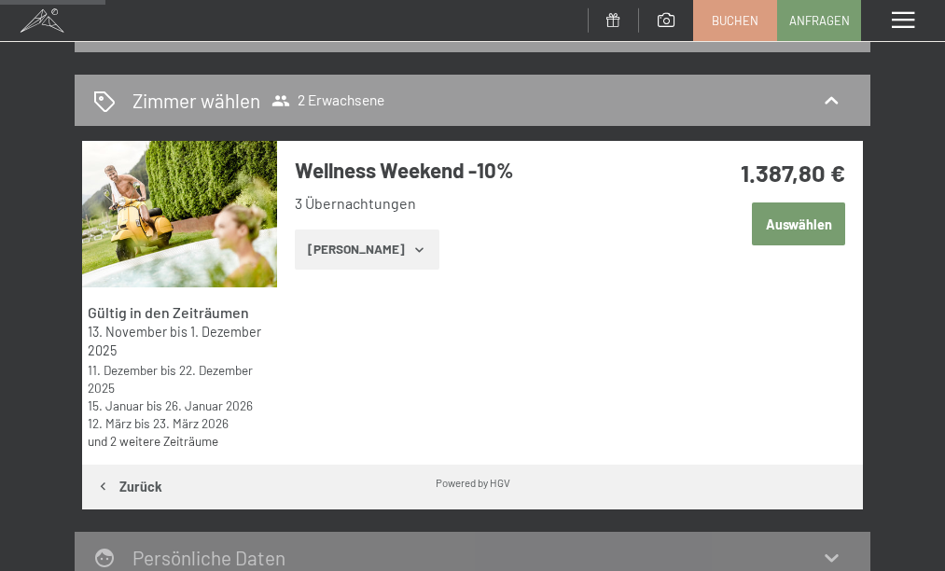
click at [413, 251] on icon "button" at bounding box center [420, 250] width 15 height 15
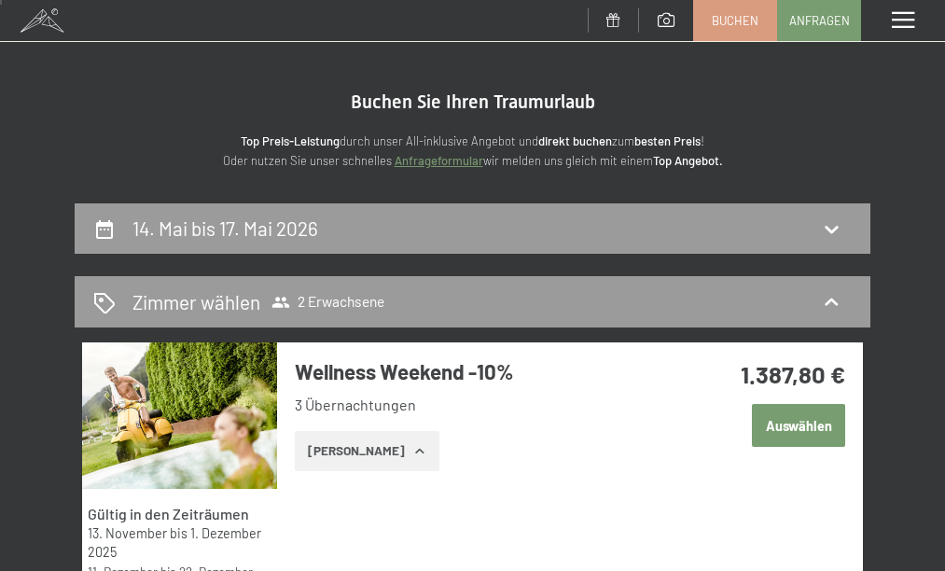
scroll to position [12, 0]
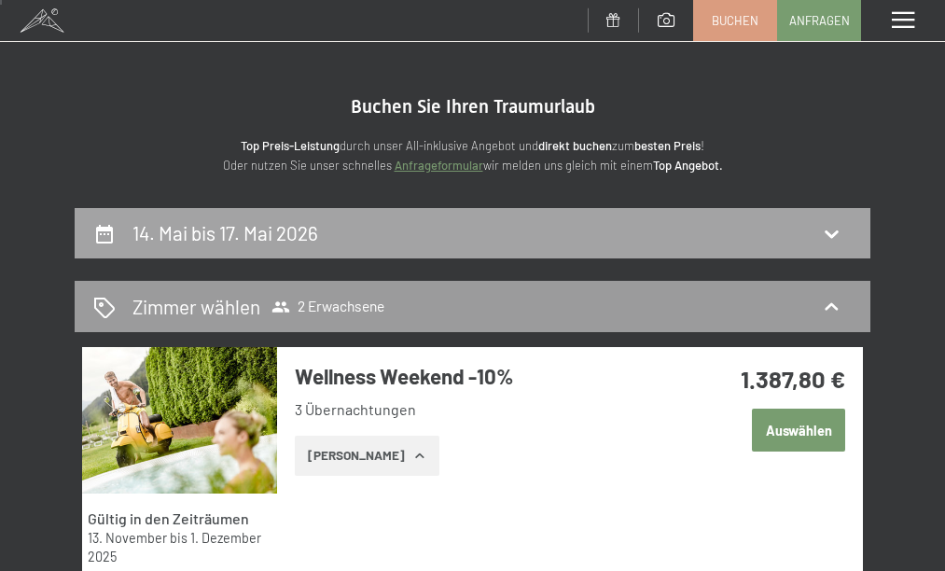
click at [297, 229] on h2 "14. Mai bis 17. Mai 2026" at bounding box center [226, 232] width 186 height 23
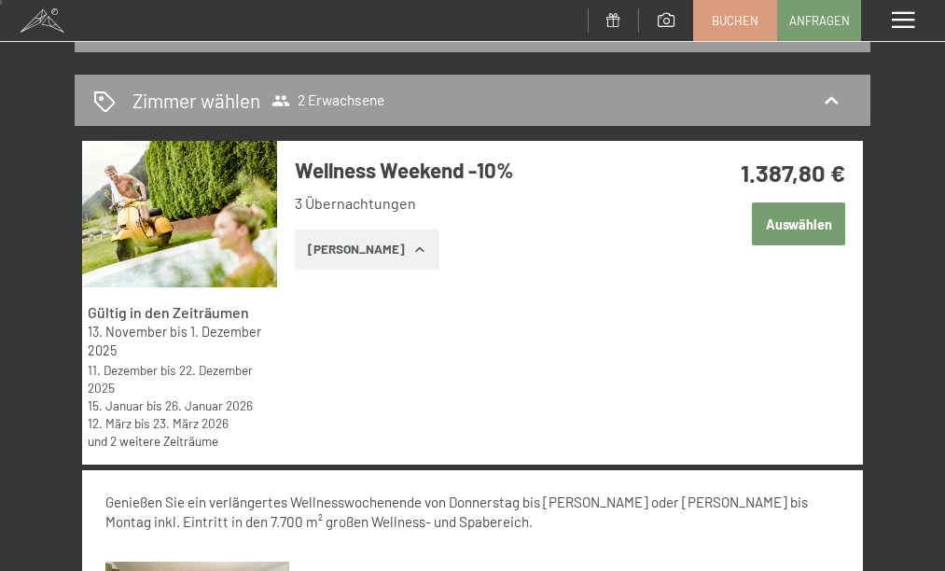
select select "2025-11-01"
select select "2025-12-01"
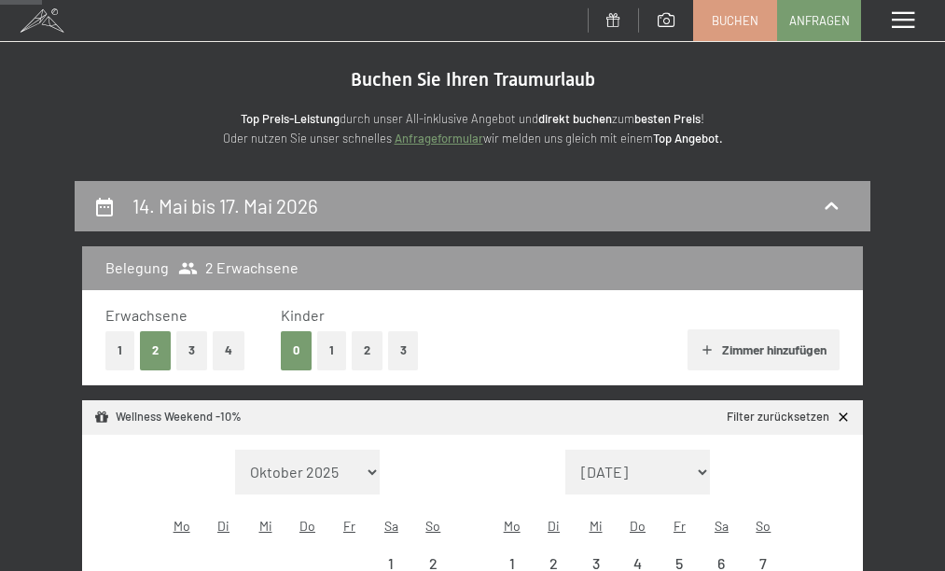
scroll to position [0, 0]
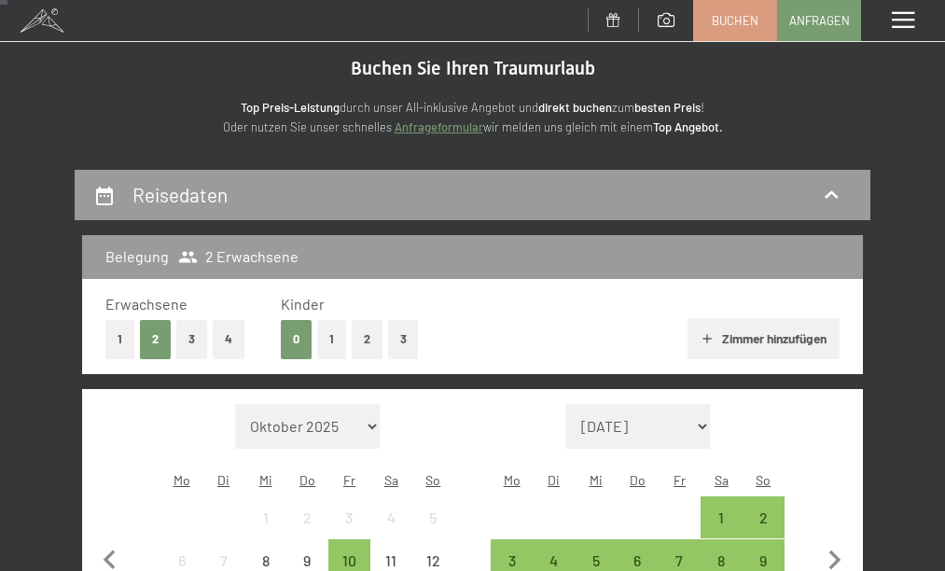
scroll to position [49, 0]
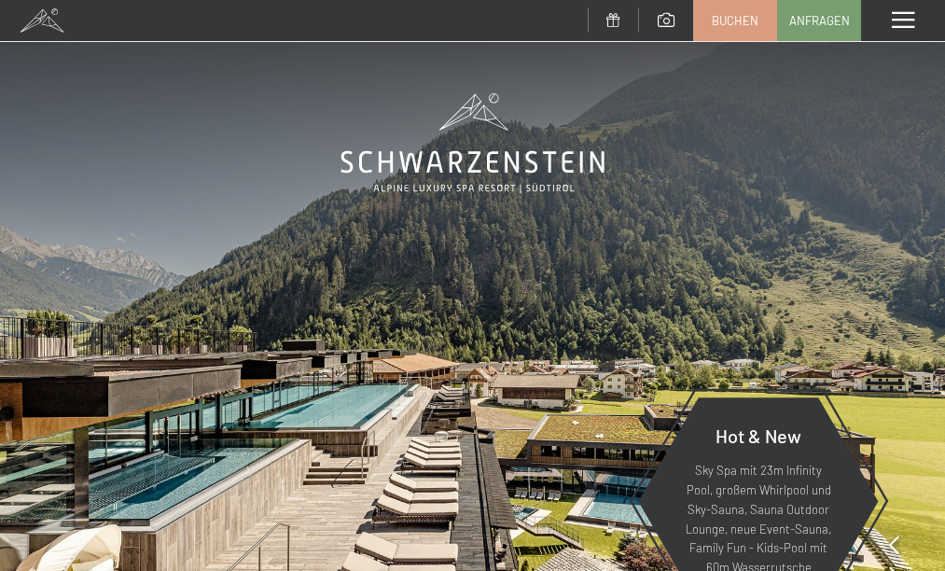
click at [888, 7] on div "Menü" at bounding box center [903, 20] width 84 height 41
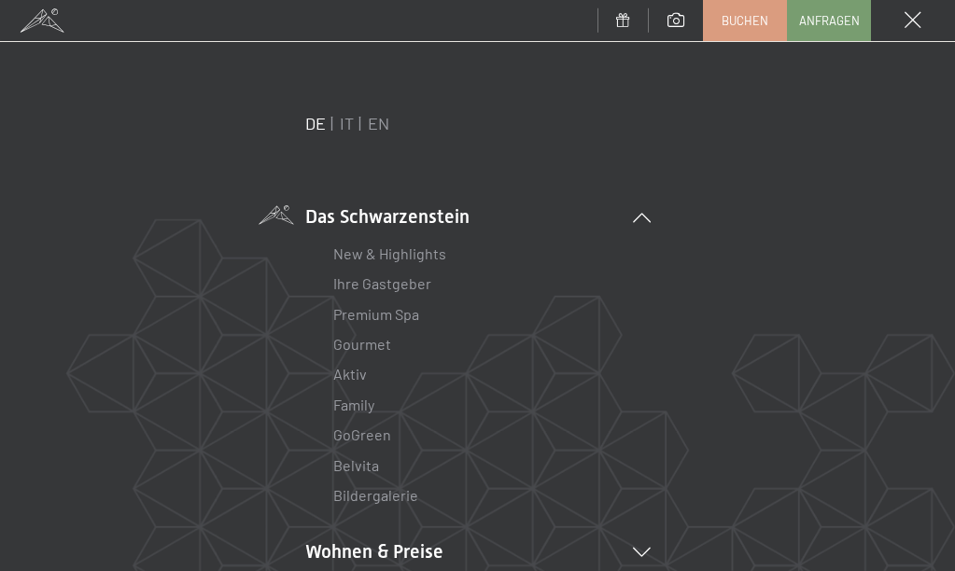
click at [373, 217] on li "Das Schwarzenstein New & Highlights Ihre Gastgeber Premium Spa Gourmet Aktiv Wo…" at bounding box center [477, 357] width 345 height 308
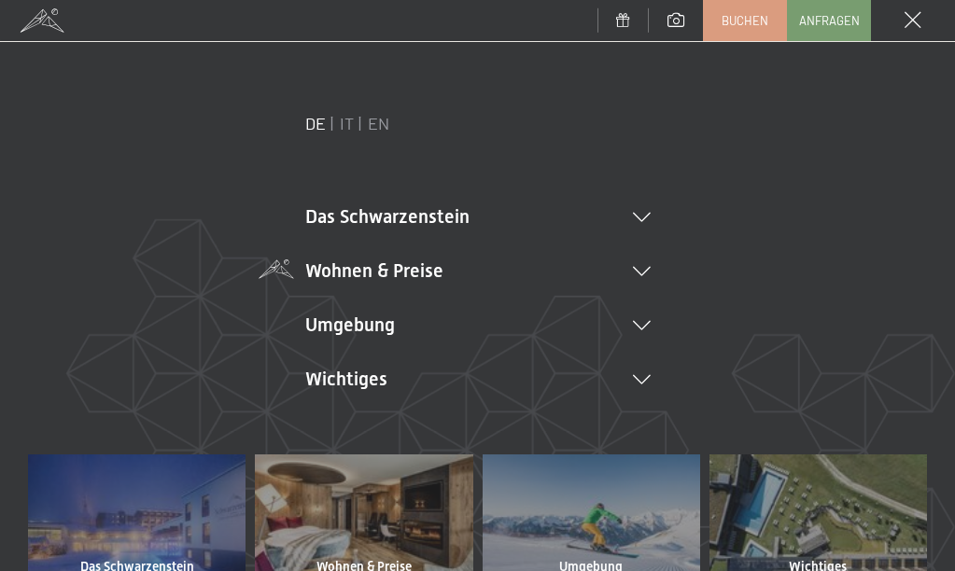
click at [639, 265] on li "Wohnen & Preise Inklusivleistungen Zimmer & Preise Liste Angebote Liste Familie…" at bounding box center [477, 271] width 345 height 26
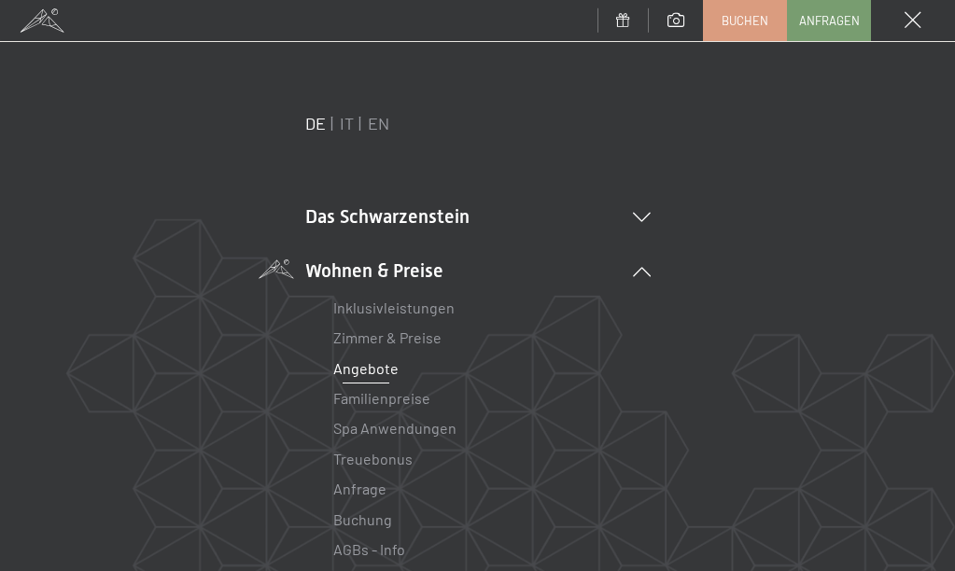
click at [374, 367] on link "Angebote" at bounding box center [365, 368] width 65 height 18
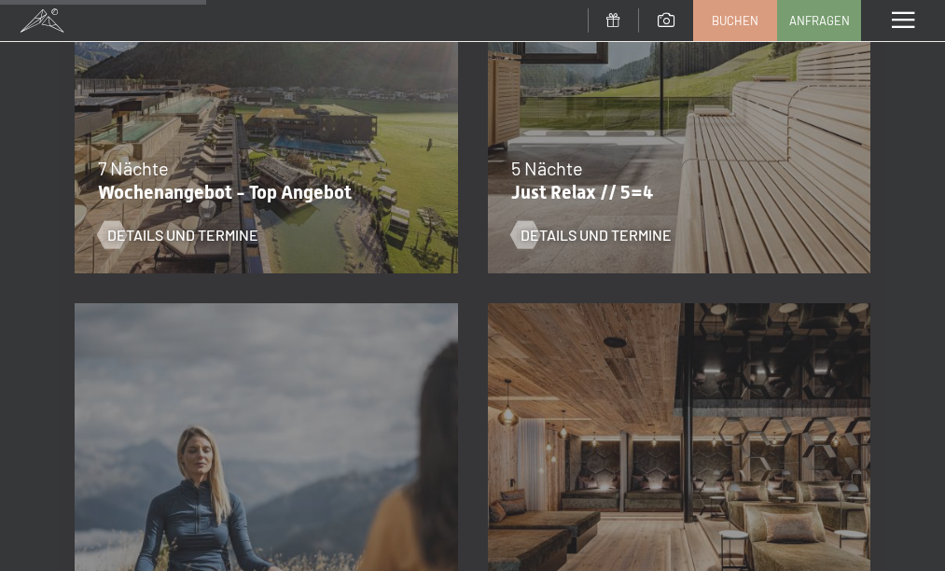
scroll to position [921, 0]
click at [392, 325] on div "02.11.–[DATE] 01.11.–[DATE] 7 Nächte Yogawochen Details und Termine" at bounding box center [266, 494] width 413 height 413
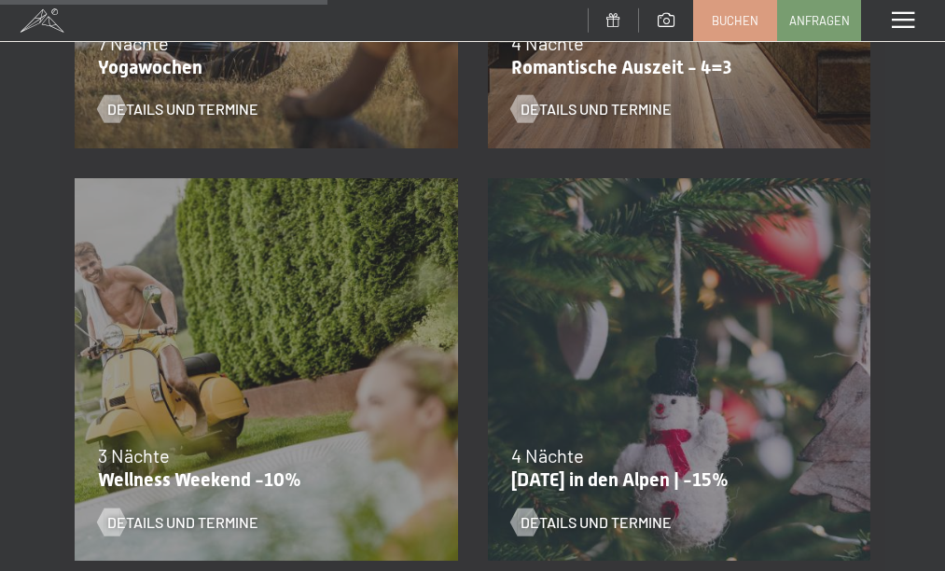
scroll to position [1457, 0]
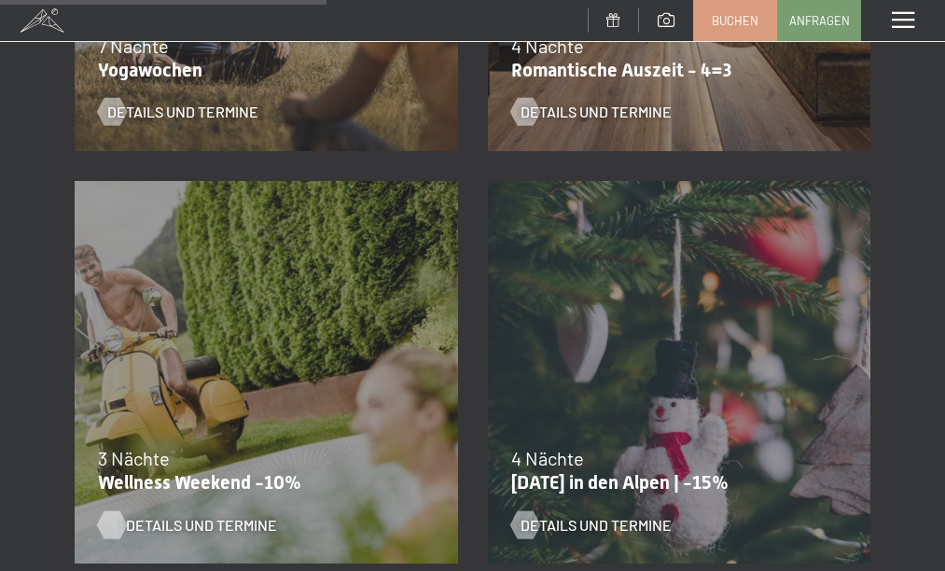
click at [235, 522] on span "Details und Termine" at bounding box center [201, 525] width 151 height 21
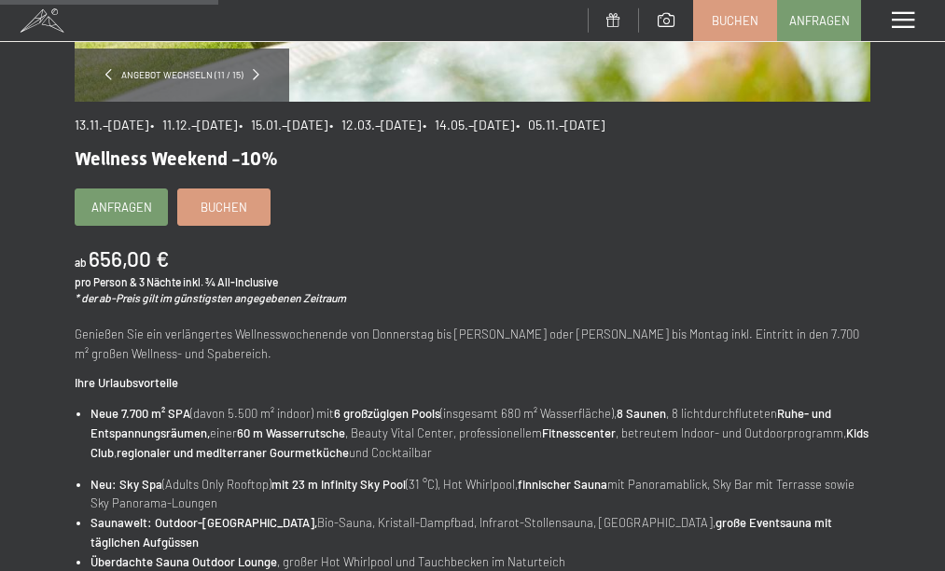
scroll to position [470, 0]
